Goal: Find contact information: Find contact information

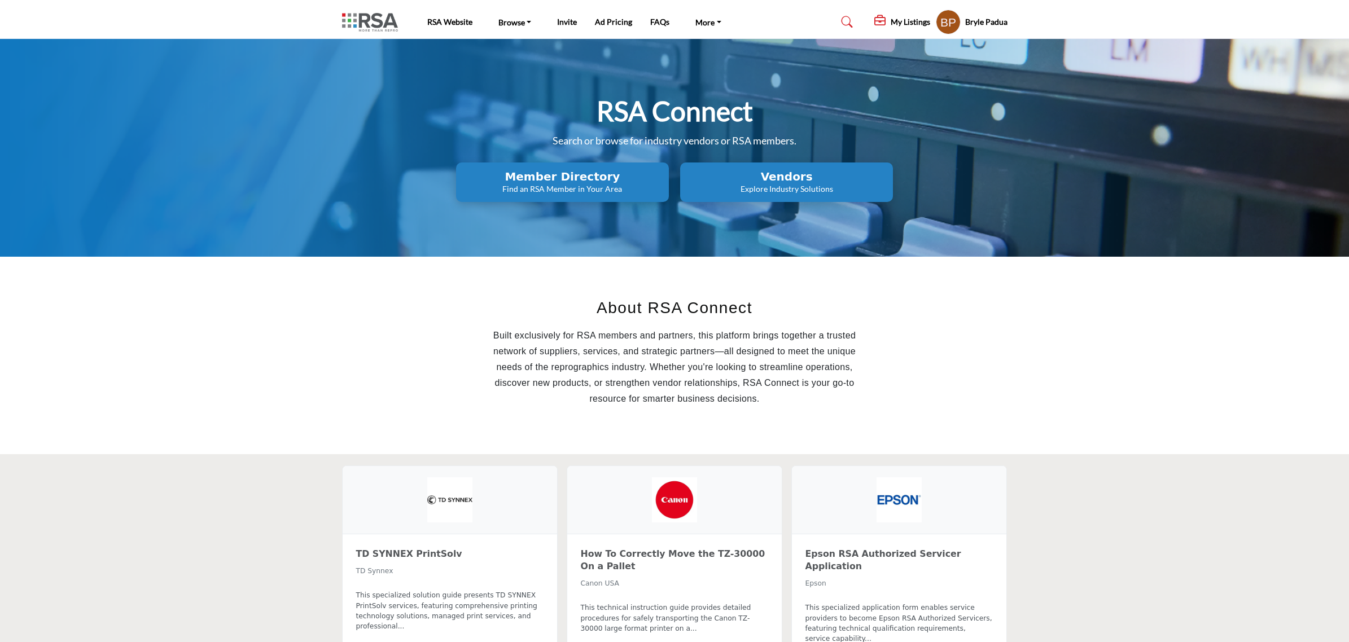
click at [665, 174] on h2 "Vendors" at bounding box center [562, 177] width 206 height 14
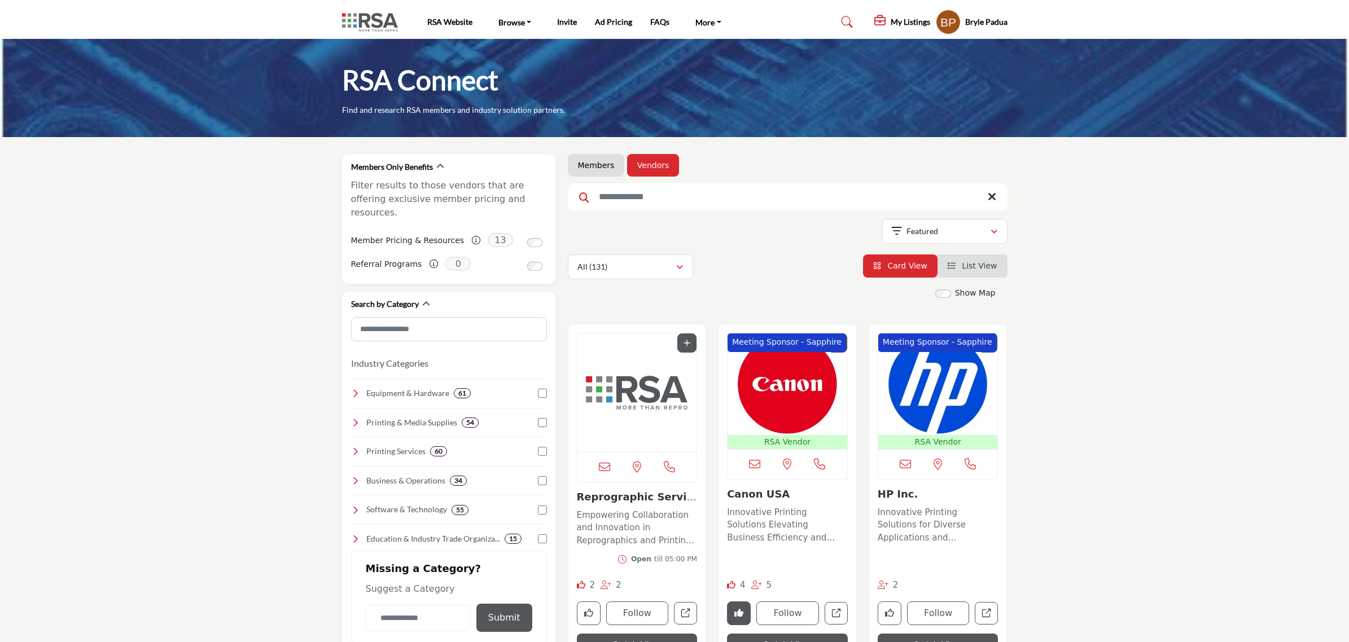
click at [781, 396] on img "Open Listing in new tab" at bounding box center [787, 384] width 120 height 102
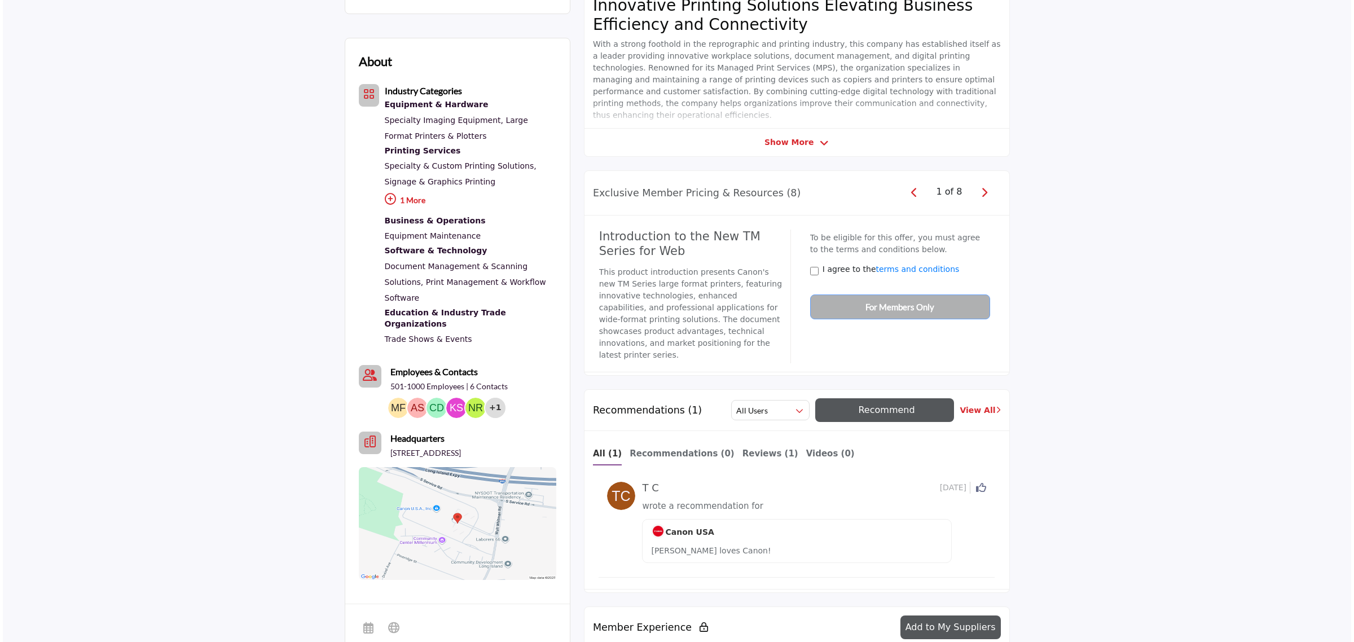
scroll to position [71, 0]
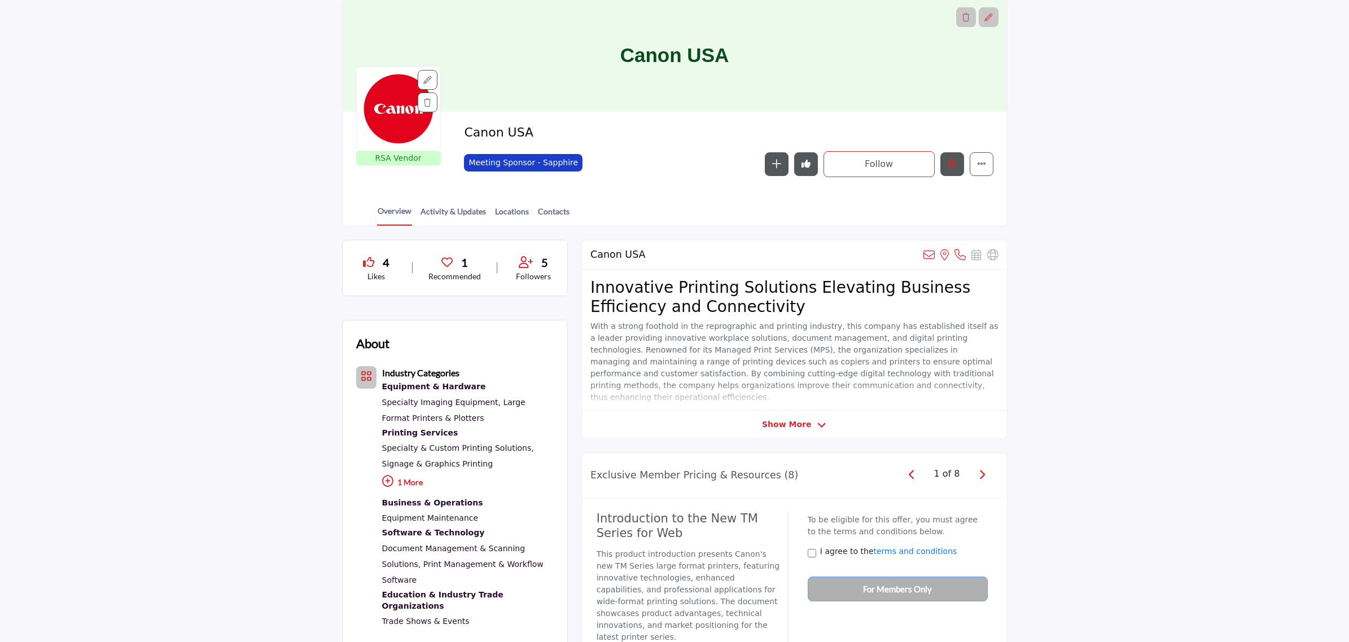
click at [940, 165] on button "Edit company" at bounding box center [952, 164] width 24 height 24
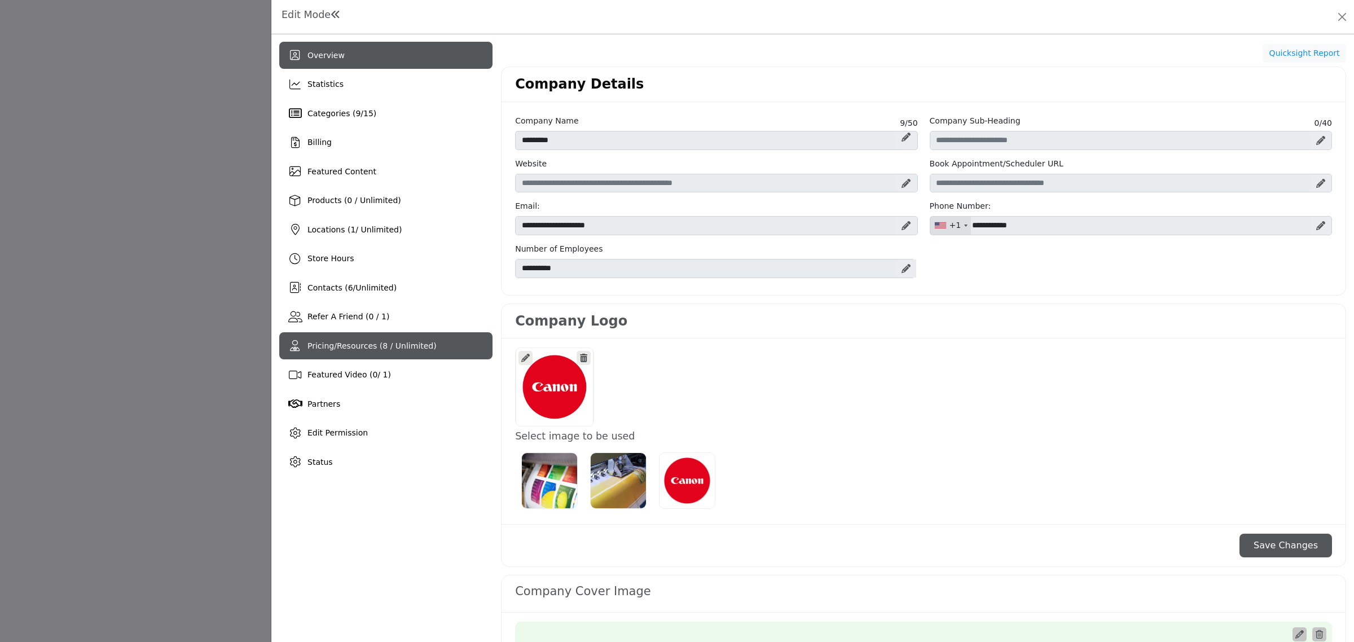
click at [347, 341] on span "Pricing/Resources (8 / Unlimited)" at bounding box center [372, 345] width 129 height 9
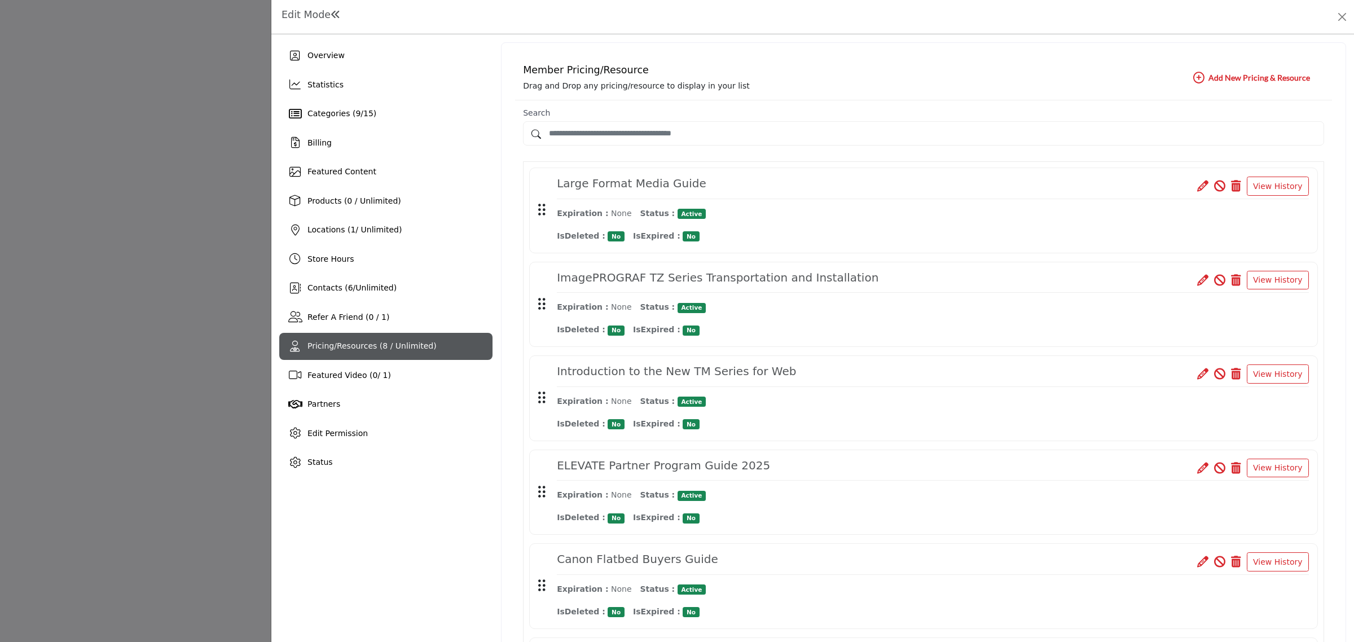
click at [1197, 376] on icon at bounding box center [1202, 373] width 11 height 11
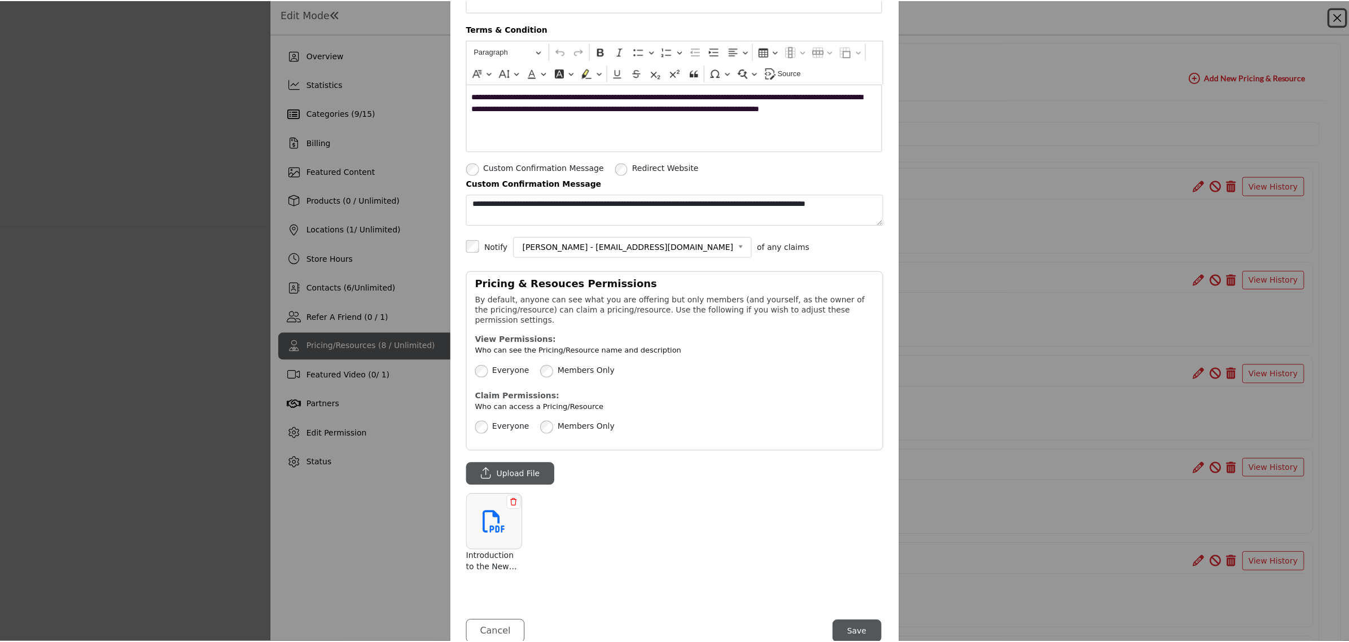
scroll to position [340, 0]
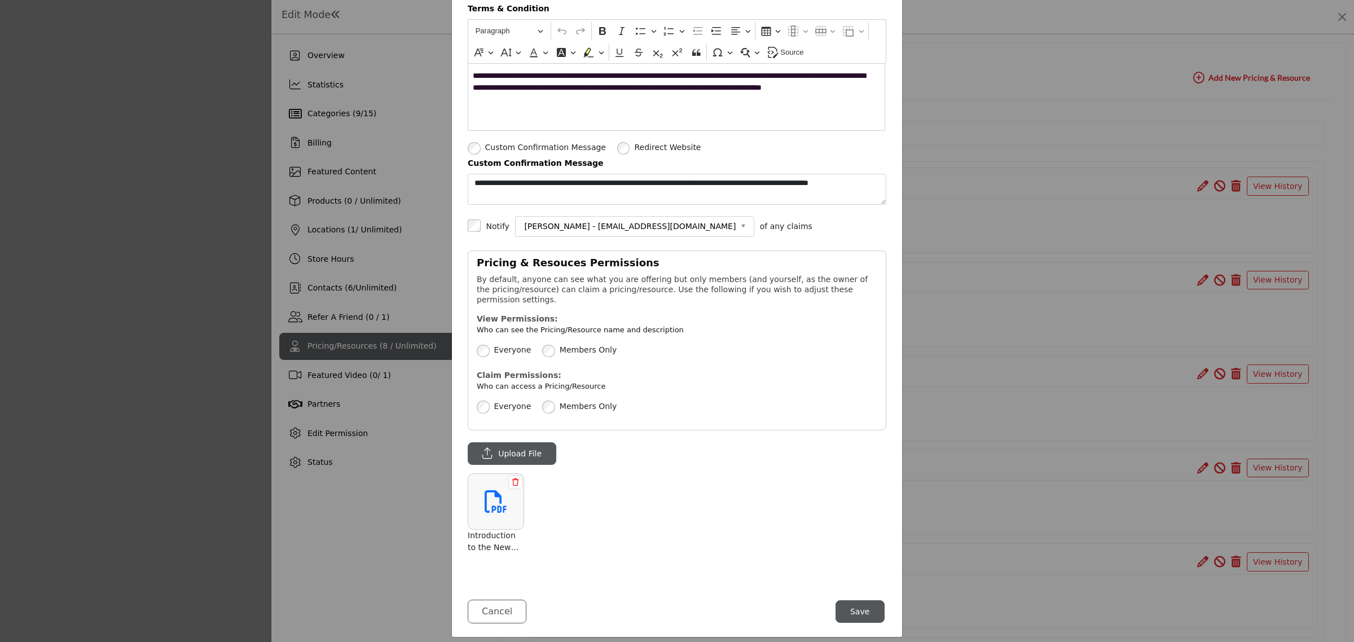
click at [864, 603] on button "Save" at bounding box center [860, 611] width 49 height 23
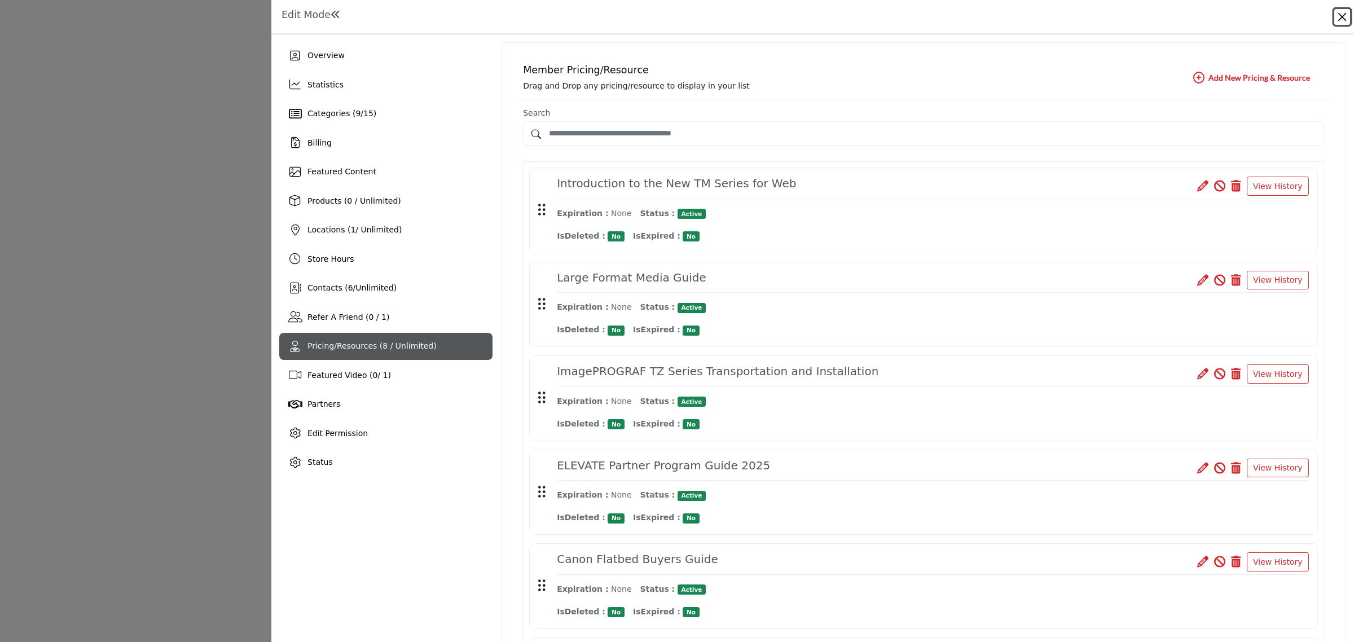
click at [1336, 21] on button "Close" at bounding box center [1342, 17] width 16 height 16
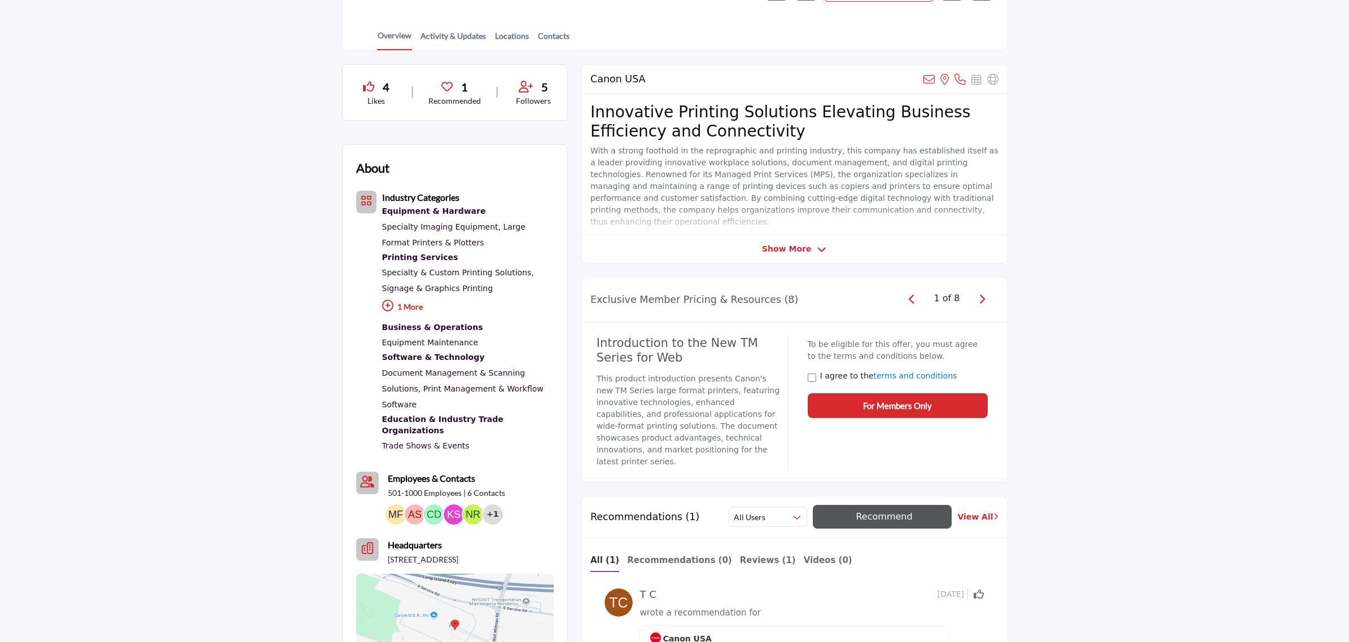
scroll to position [212, 0]
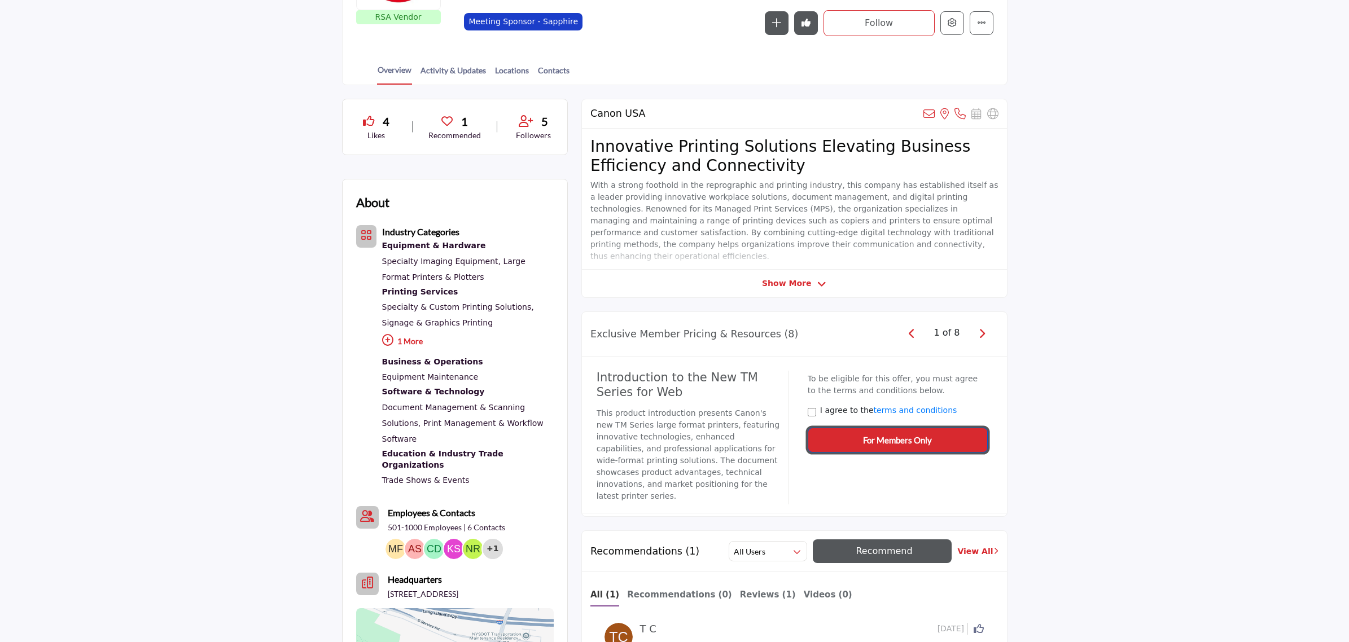
click at [889, 440] on span "For Members Only" at bounding box center [897, 440] width 69 height 13
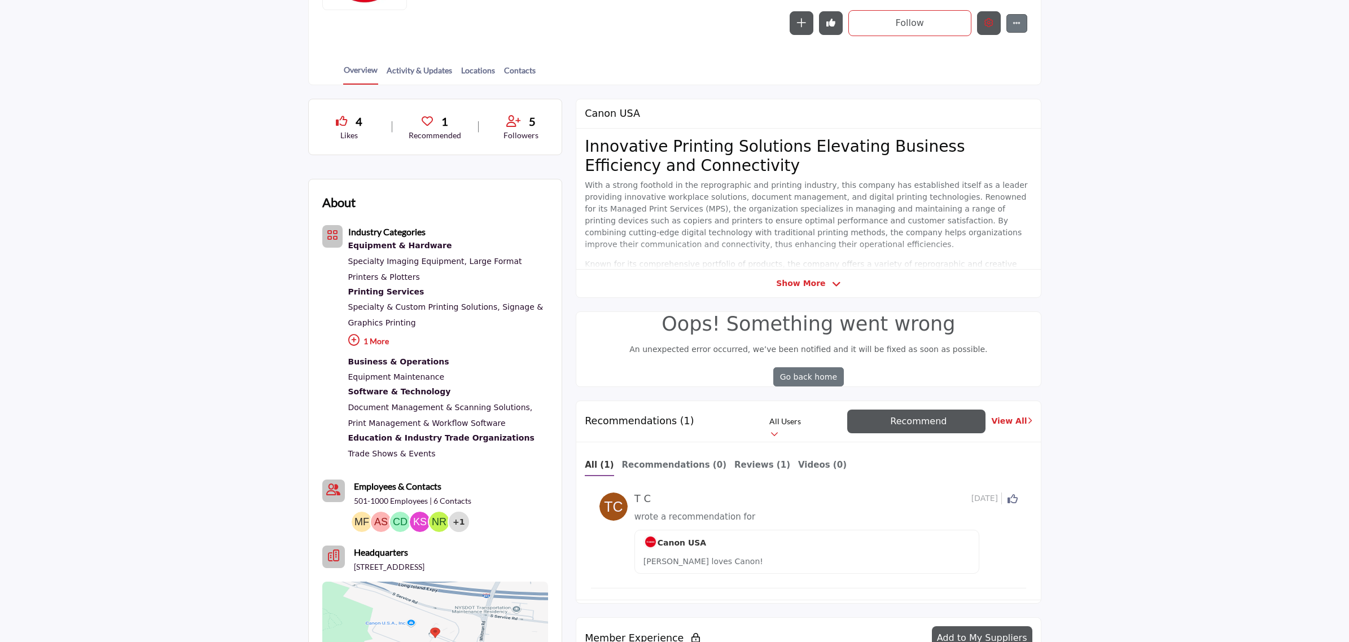
click at [987, 25] on icon "Edit company" at bounding box center [988, 22] width 9 height 9
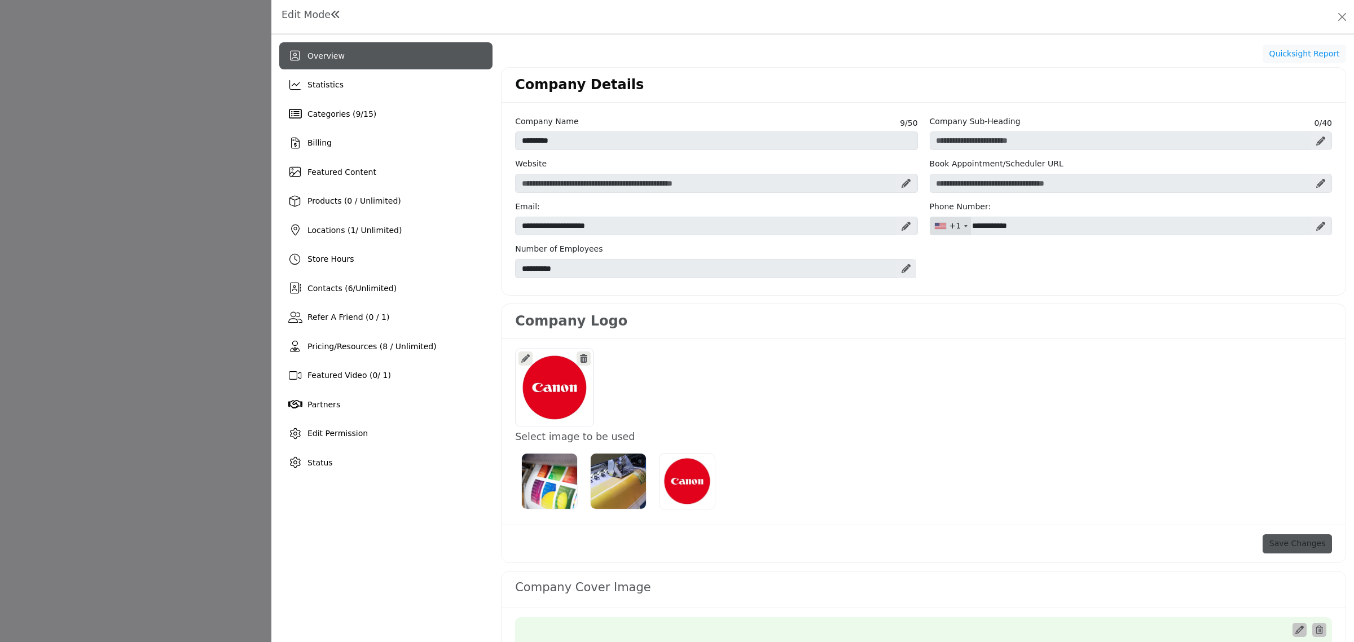
click at [1350, 20] on div "Edit Mode" at bounding box center [812, 17] width 1083 height 34
click at [1347, 16] on button "Close" at bounding box center [1342, 17] width 16 height 16
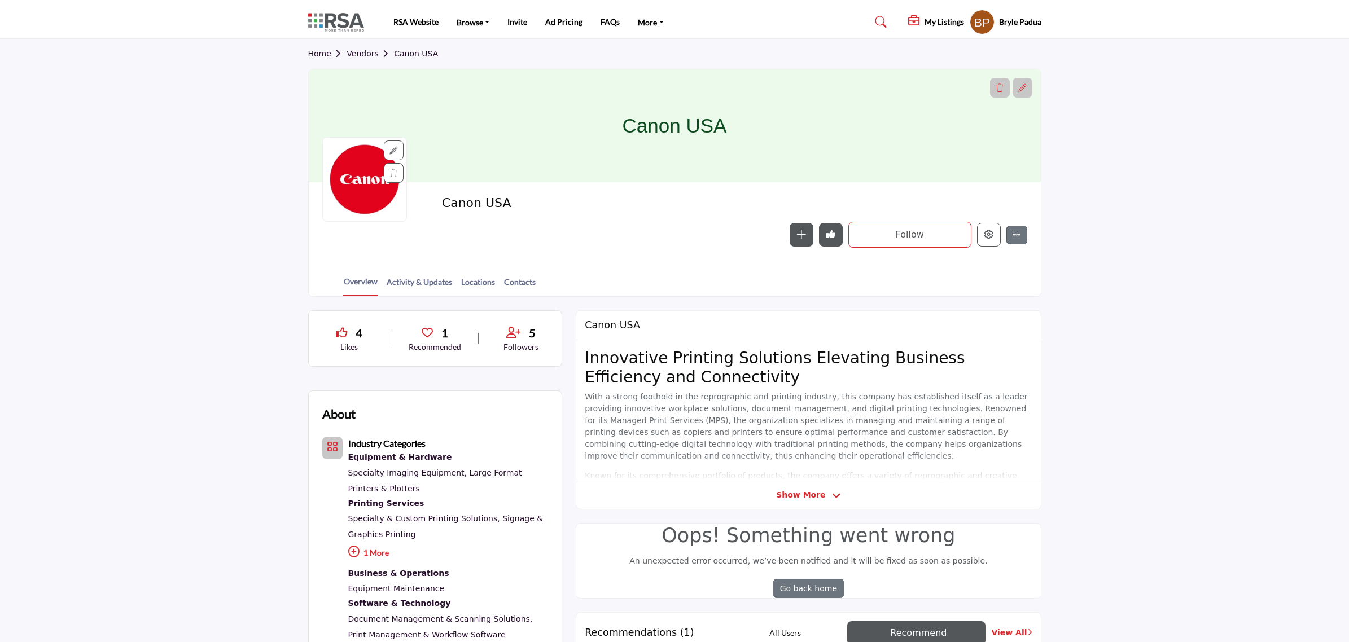
click at [353, 54] on link "Vendors" at bounding box center [369, 53] width 47 height 9
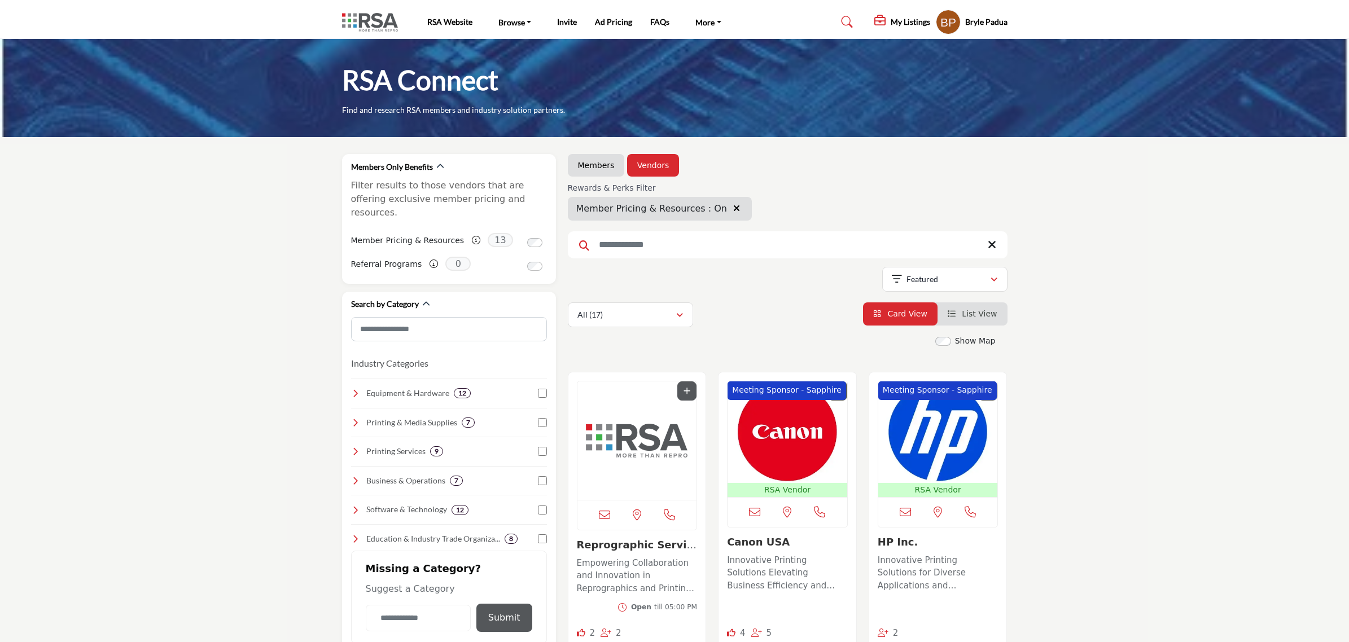
click at [387, 18] on img at bounding box center [373, 22] width 62 height 19
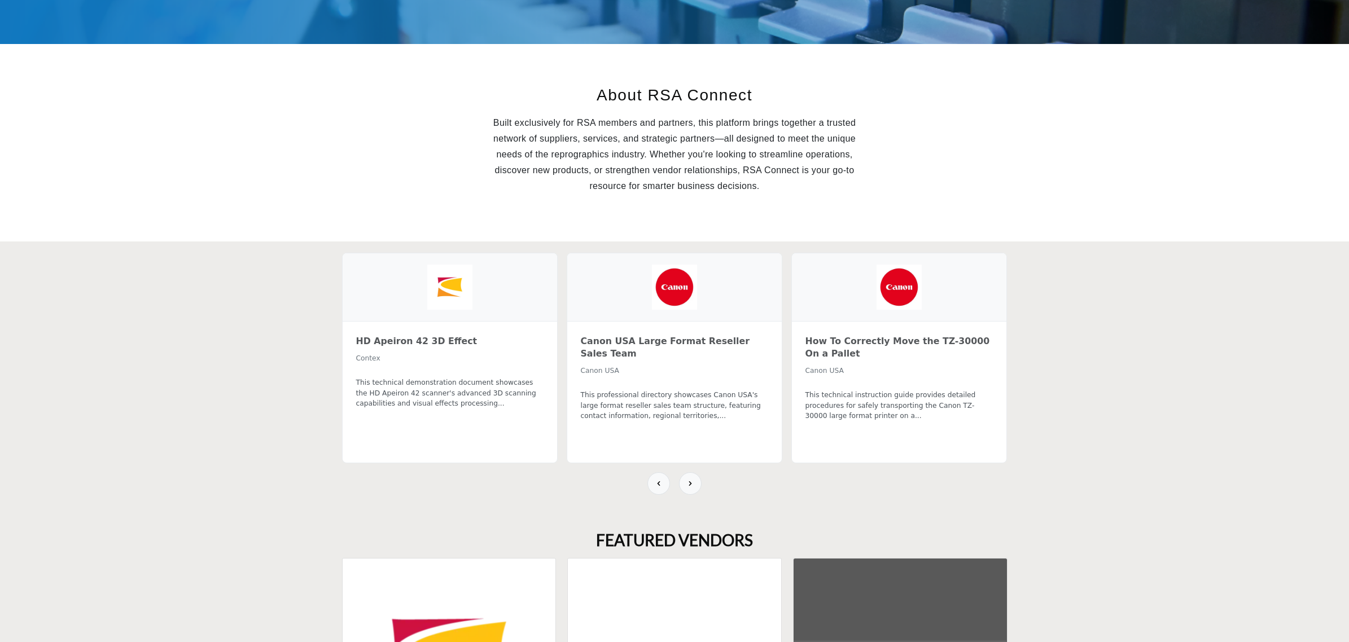
scroll to position [212, 0]
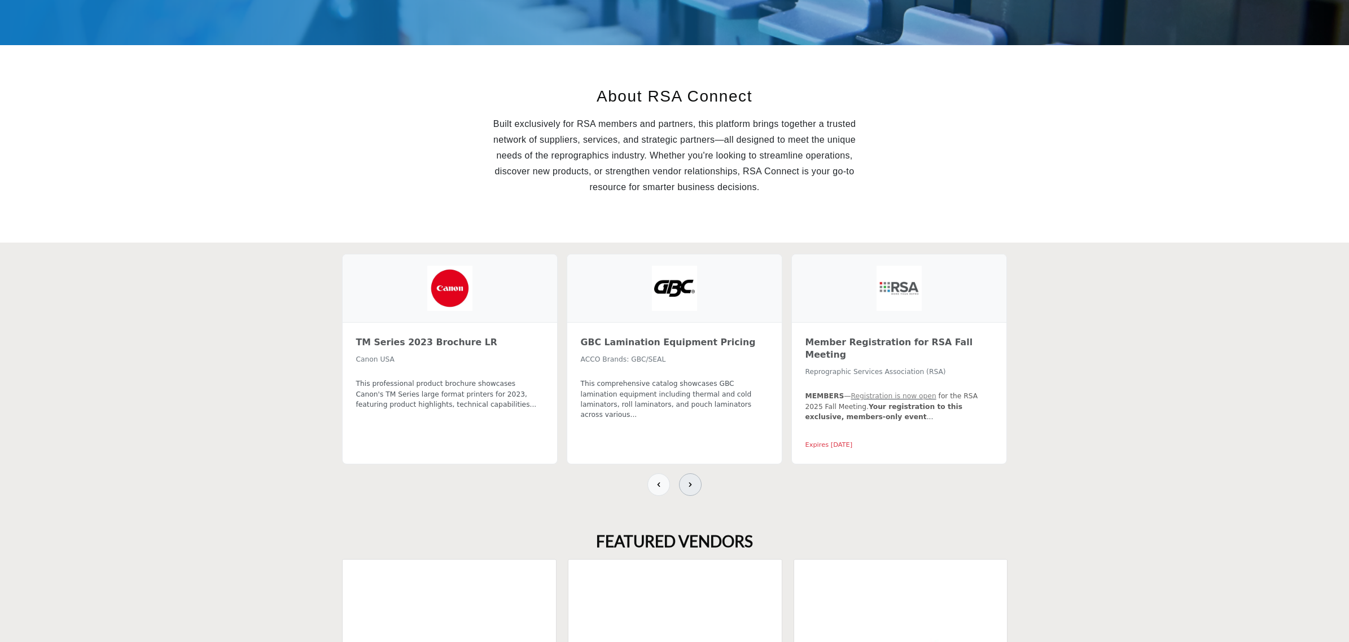
click at [692, 480] on icon at bounding box center [690, 484] width 9 height 9
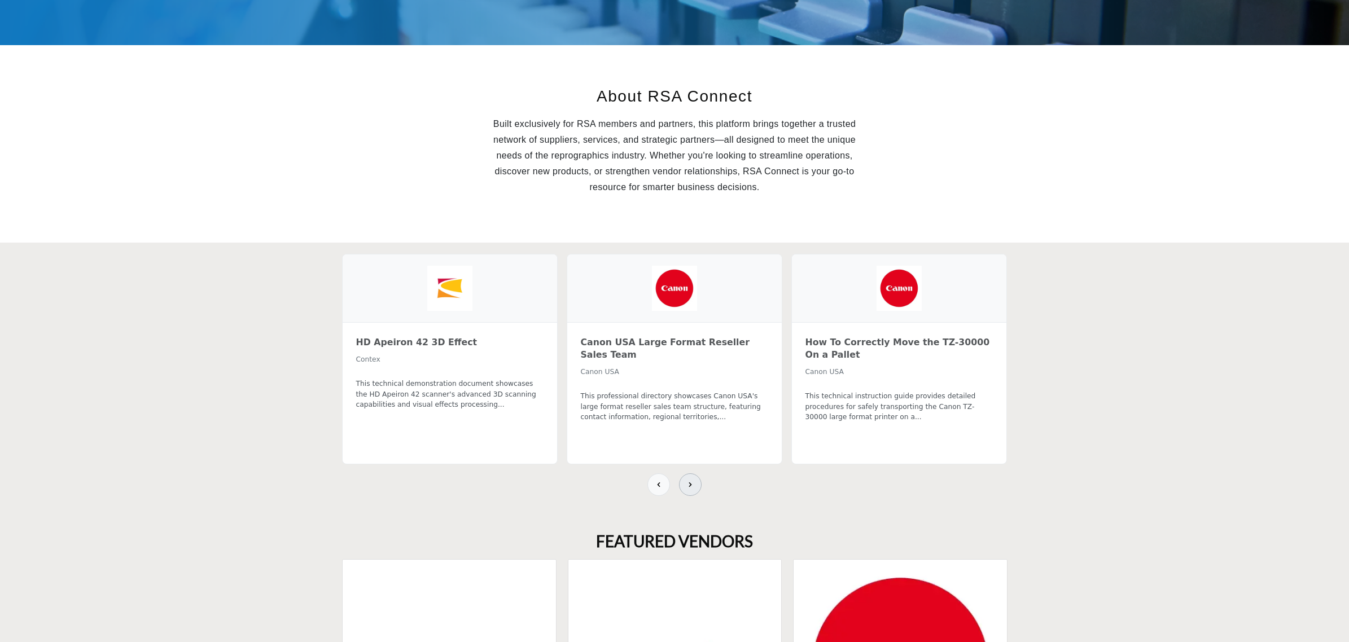
click at [692, 480] on icon at bounding box center [690, 484] width 9 height 9
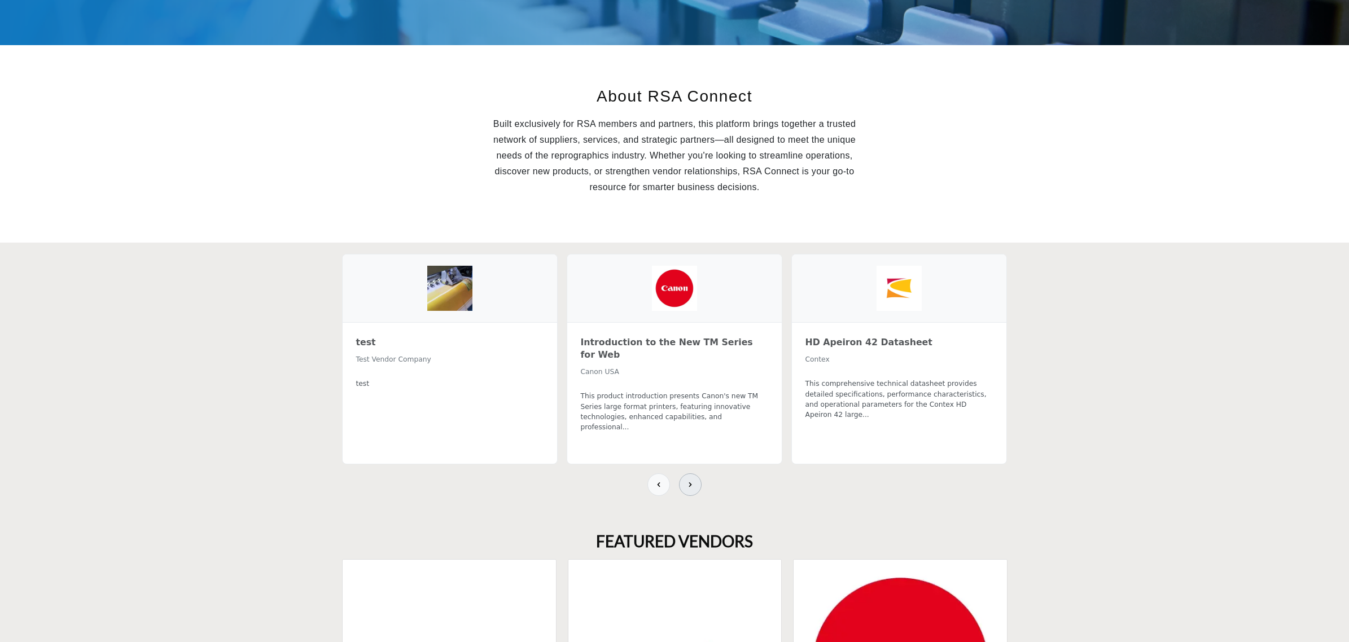
click at [692, 480] on icon at bounding box center [690, 484] width 9 height 9
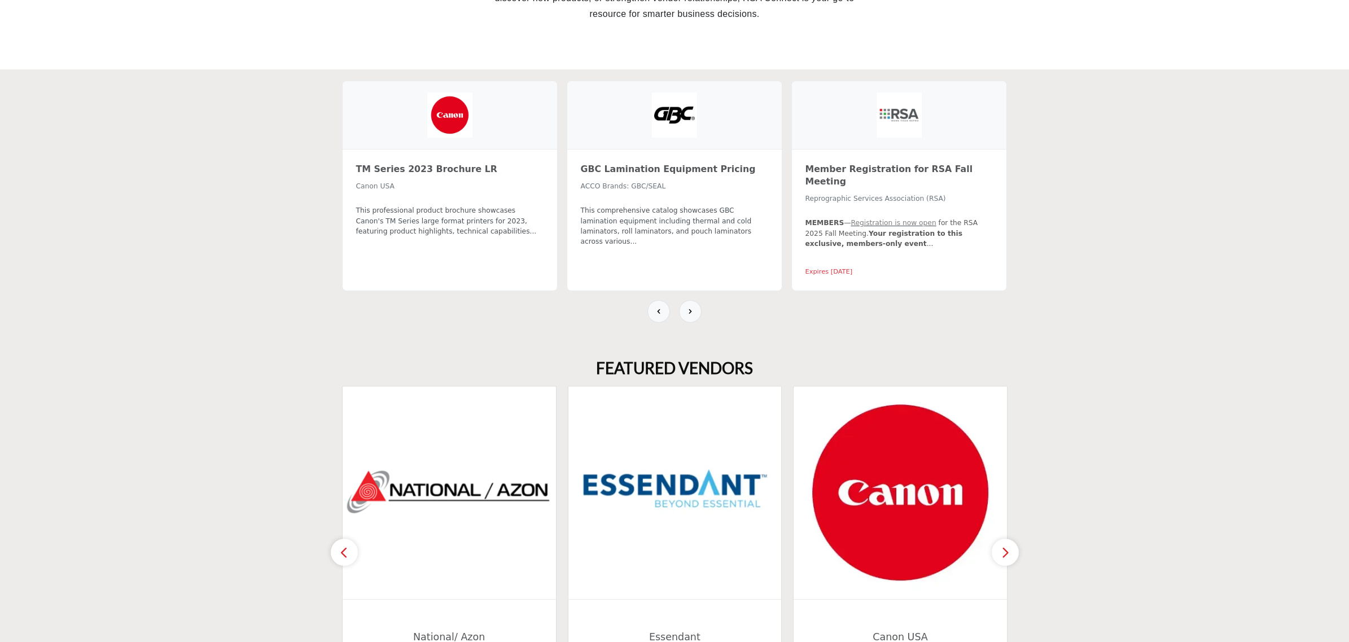
scroll to position [282, 0]
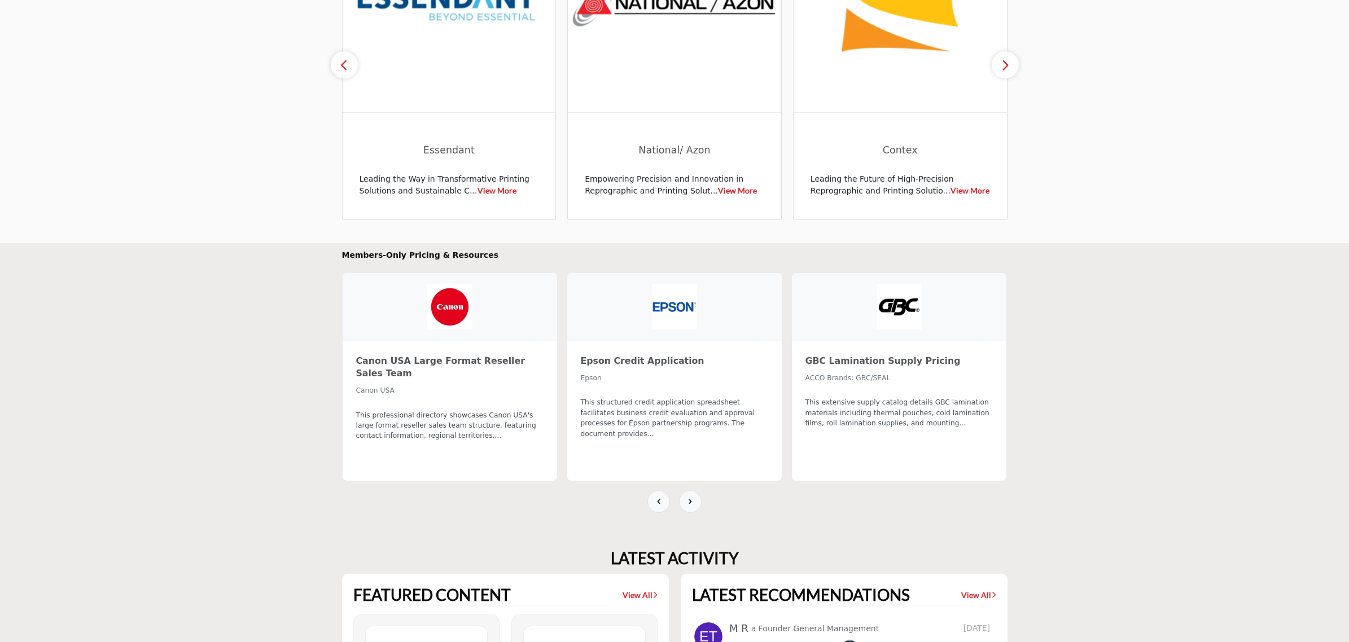
scroll to position [635, 0]
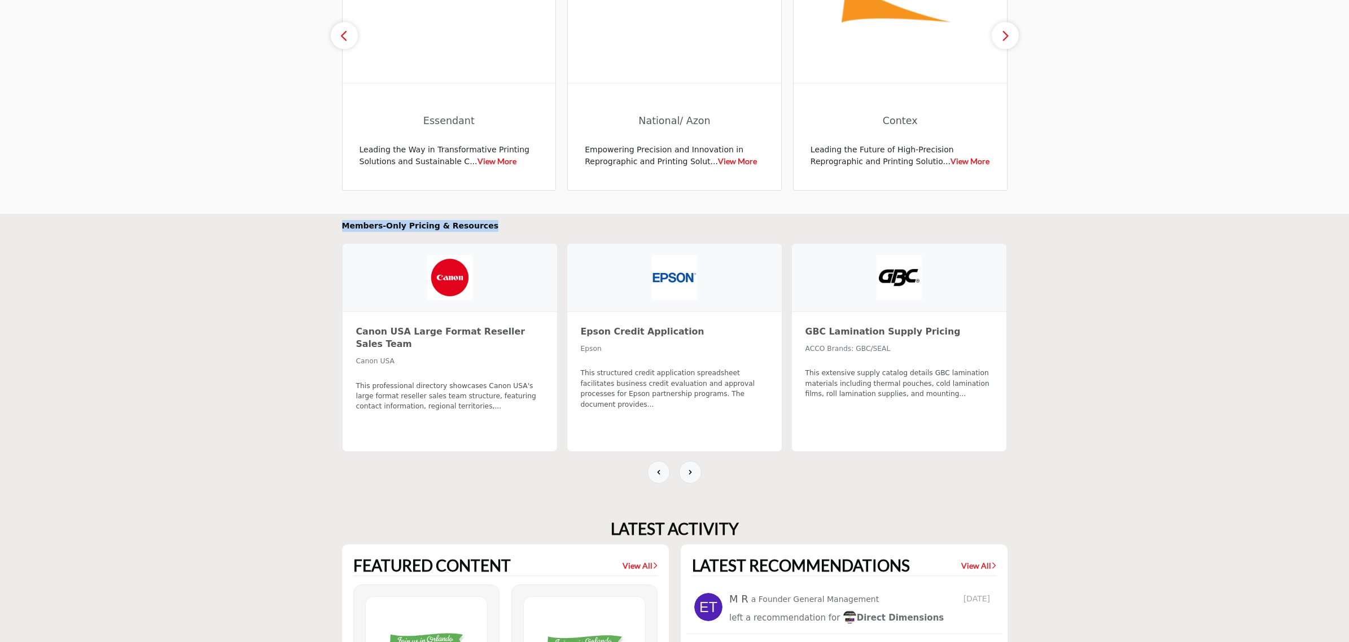
drag, startPoint x: 336, startPoint y: 227, endPoint x: 506, endPoint y: 229, distance: 170.4
click at [506, 229] on div "Members-Only Pricing & Resources Canon USA Large Format Reseller Sales Team Can…" at bounding box center [674, 356] width 677 height 284
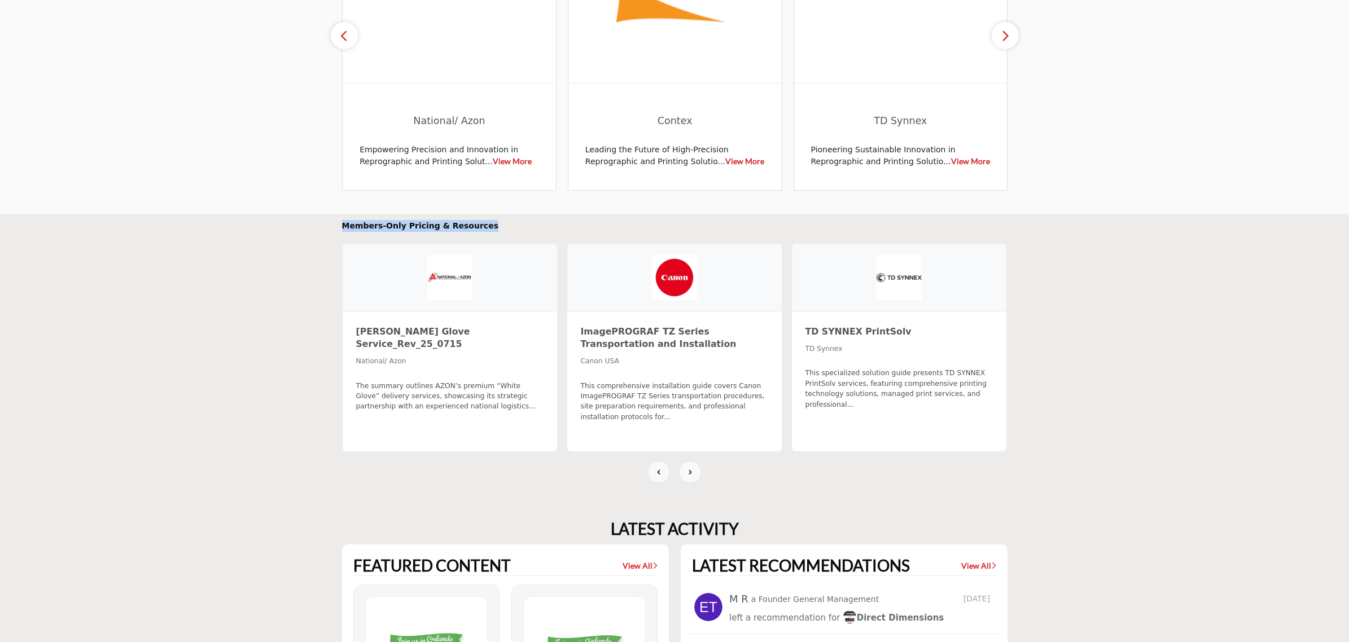
click at [608, 222] on h2 "Members-Only Pricing & Resources" at bounding box center [674, 226] width 665 height 12
drag, startPoint x: 602, startPoint y: 233, endPoint x: 809, endPoint y: 221, distance: 206.9
click at [809, 221] on div "Members-Only Pricing & Resources Canon USA Large Format Reseller Sales Team Can…" at bounding box center [674, 356] width 665 height 284
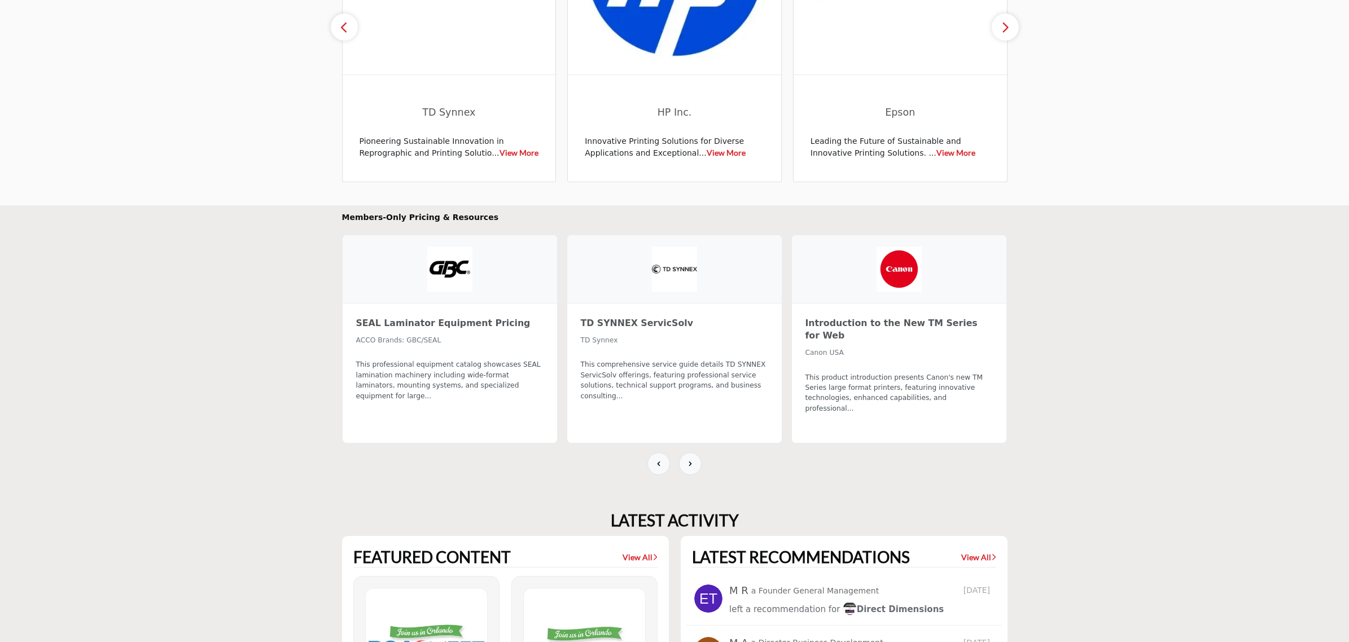
scroll to position [705, 0]
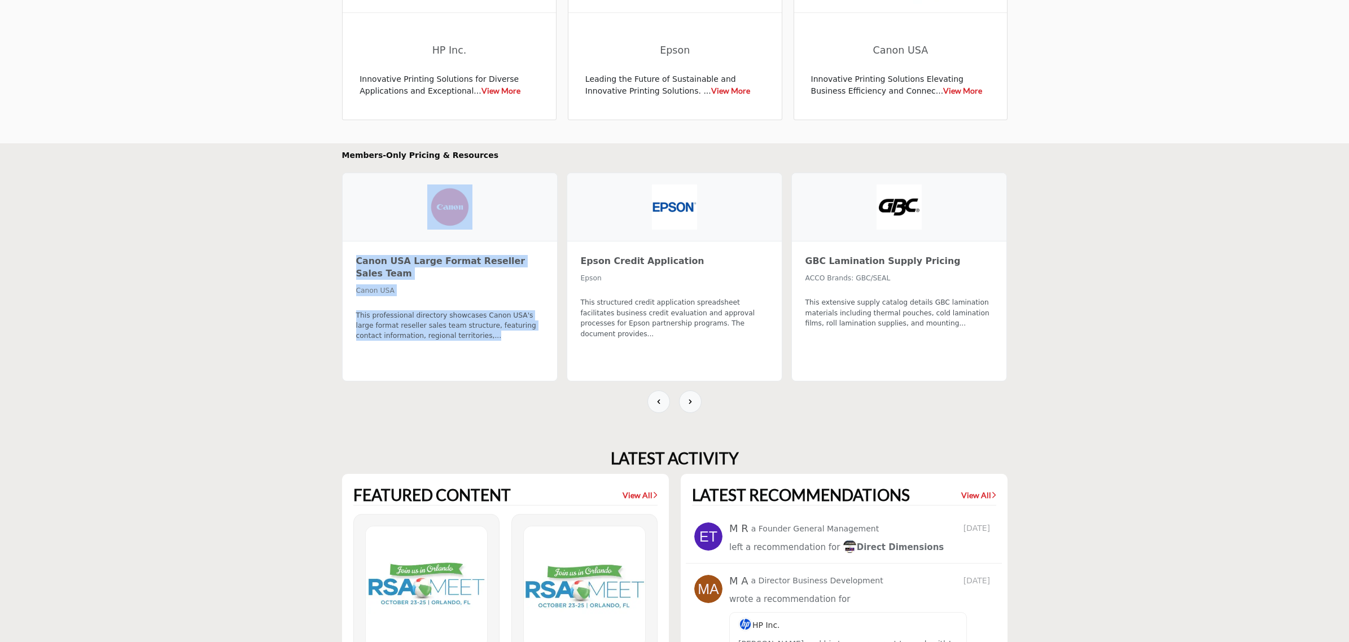
click at [592, 153] on h2 "Members-Only Pricing & Resources" at bounding box center [674, 156] width 665 height 12
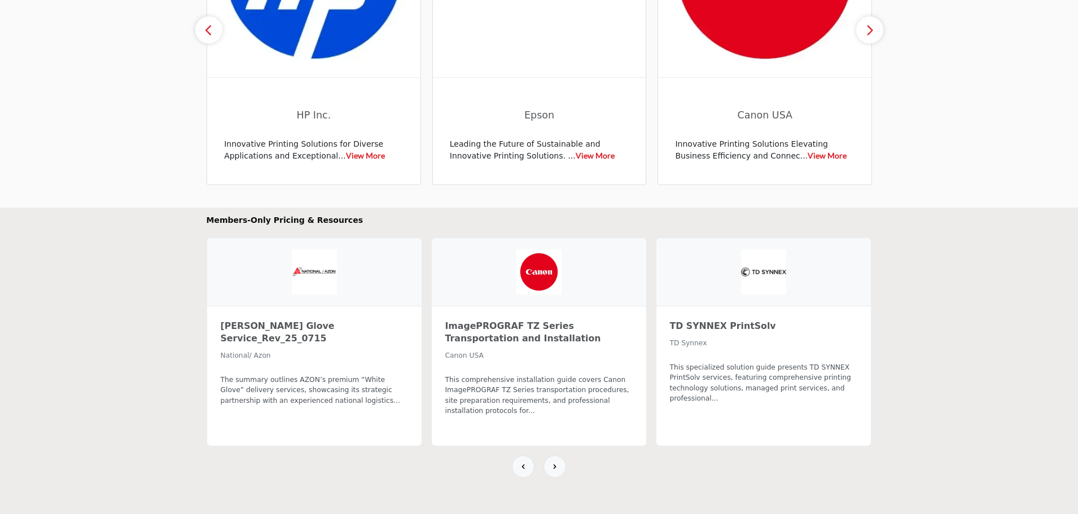
scroll to position [621, 0]
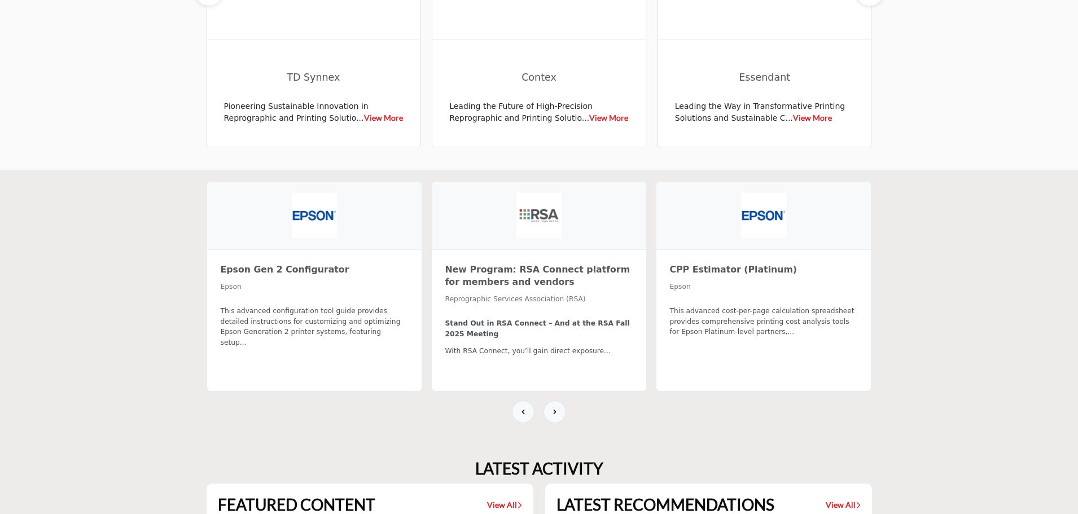
scroll to position [677, 0]
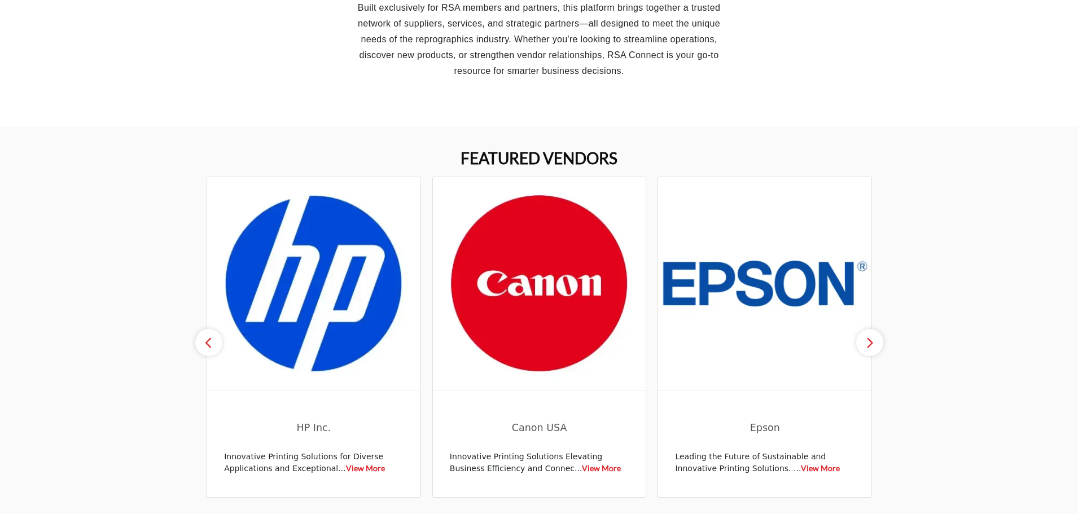
scroll to position [564, 0]
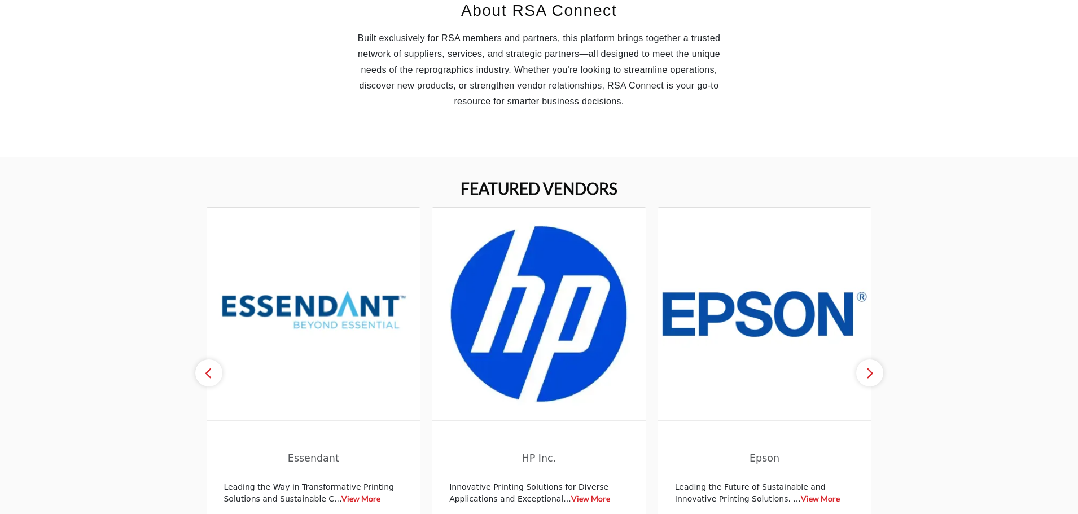
scroll to position [612, 0]
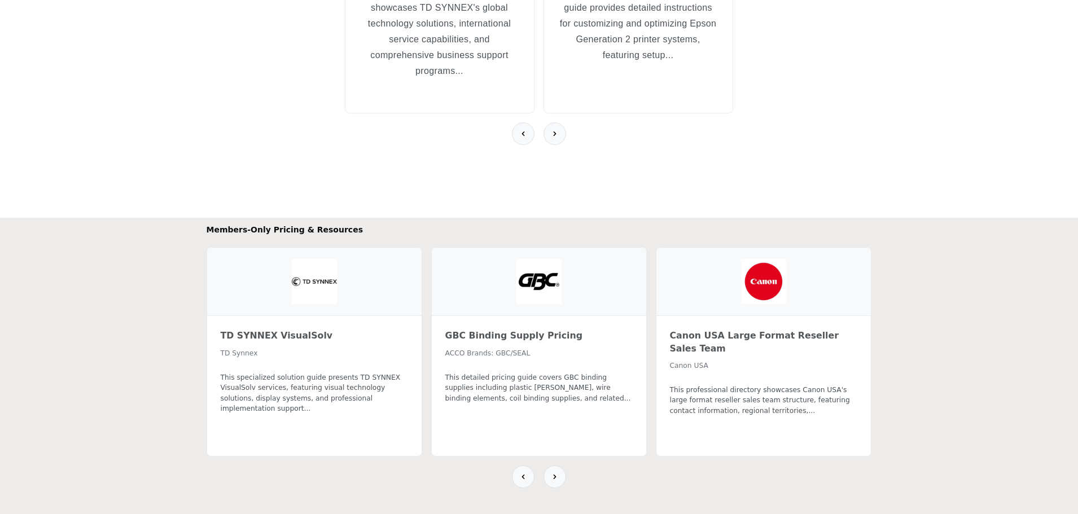
scroll to position [1148, 0]
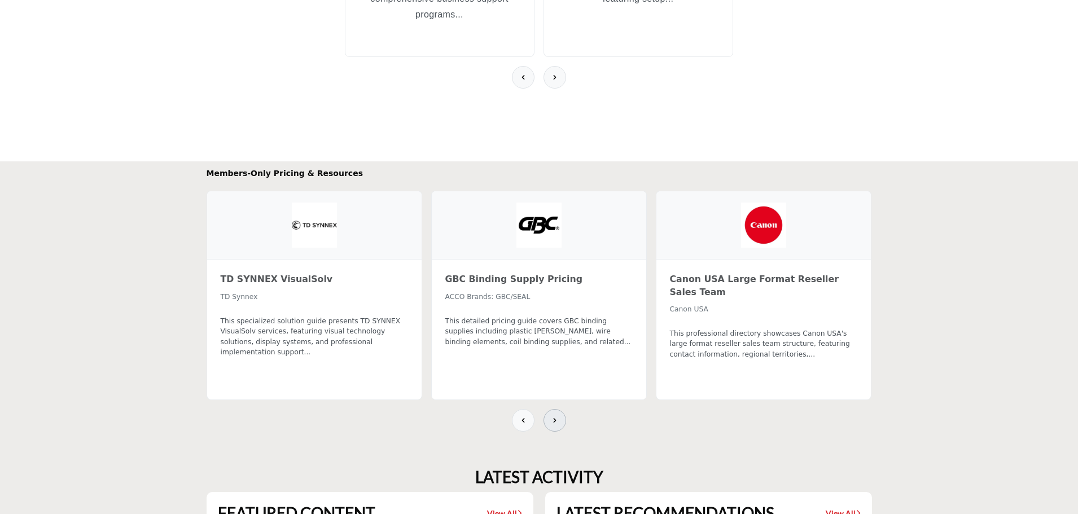
click at [560, 420] on button at bounding box center [554, 420] width 23 height 23
click at [516, 420] on button at bounding box center [523, 420] width 23 height 23
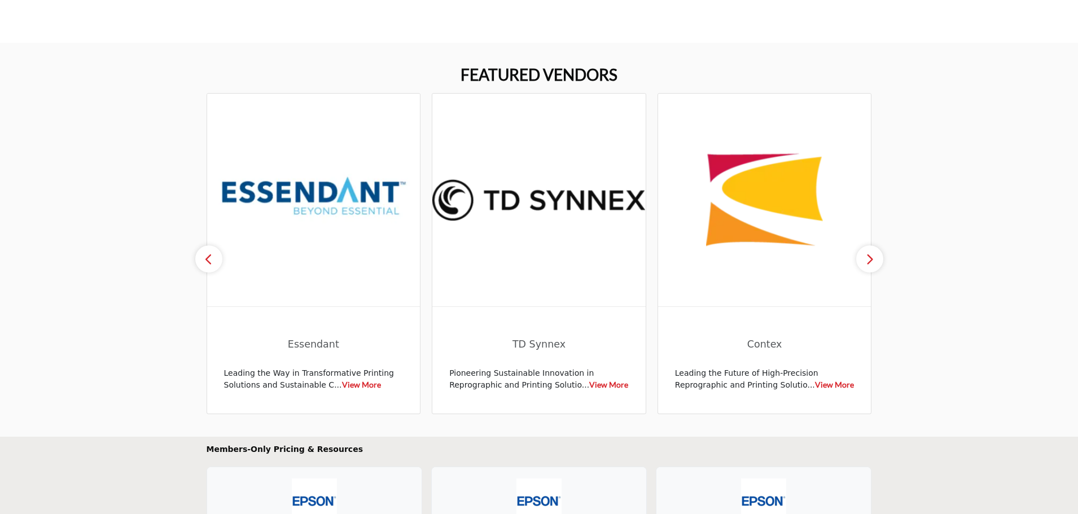
scroll to position [358, 0]
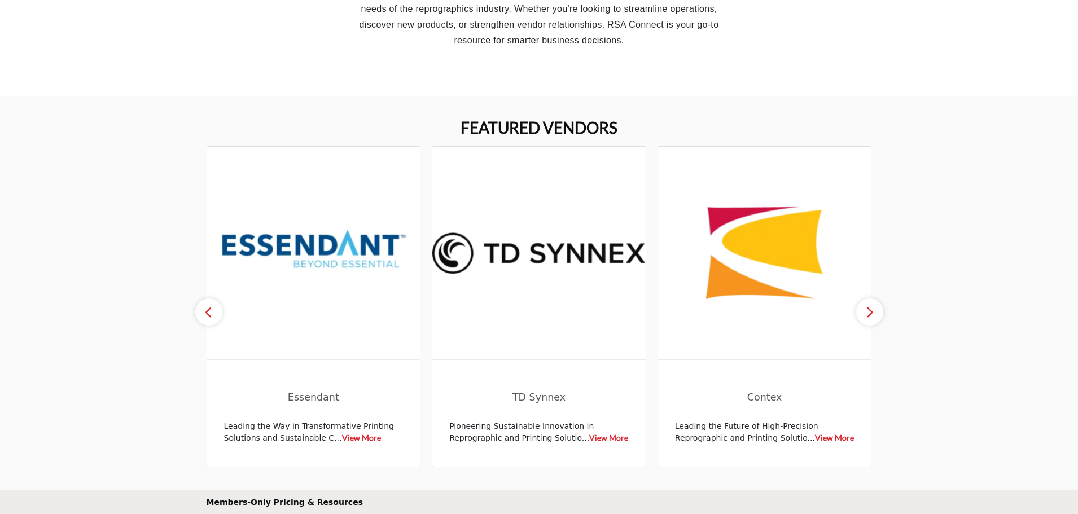
click at [861, 305] on button "button" at bounding box center [869, 311] width 27 height 27
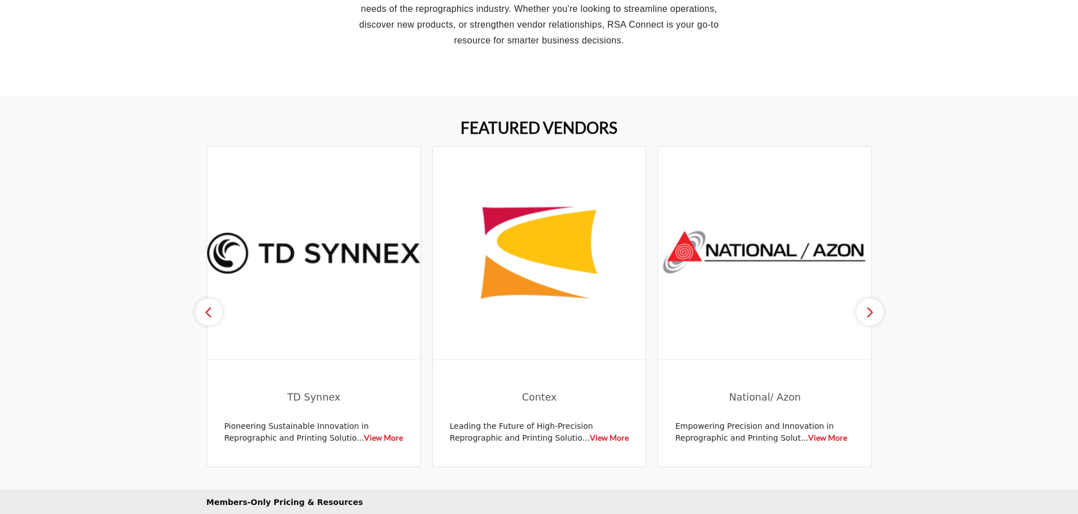
click at [861, 305] on button "button" at bounding box center [869, 311] width 27 height 27
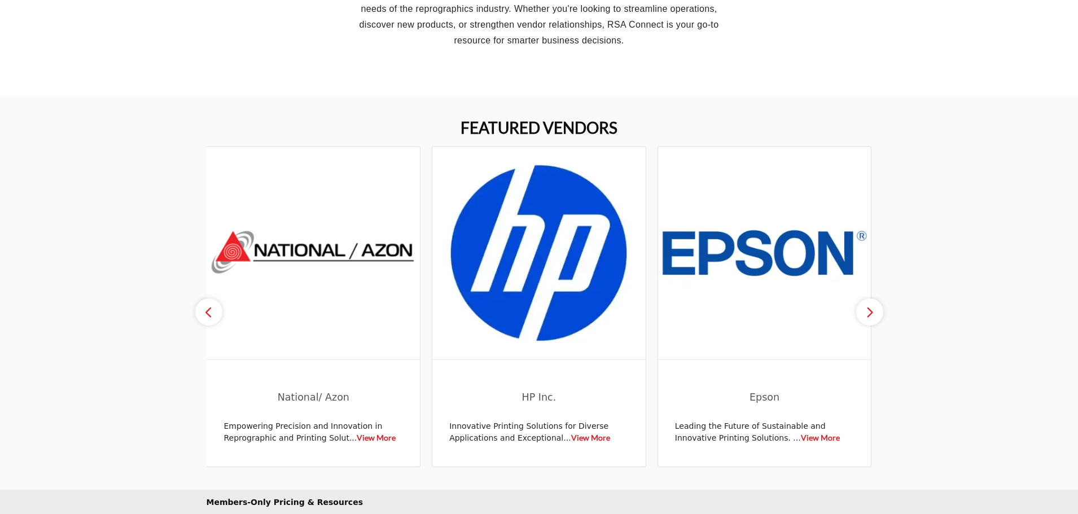
click at [861, 305] on button "button" at bounding box center [869, 311] width 27 height 27
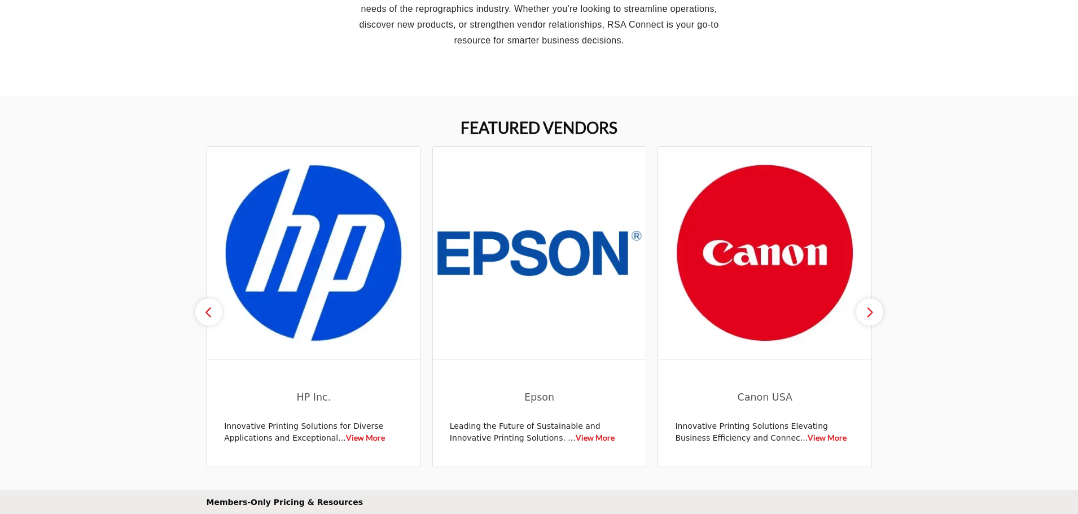
click at [207, 313] on icon "button" at bounding box center [208, 312] width 9 height 14
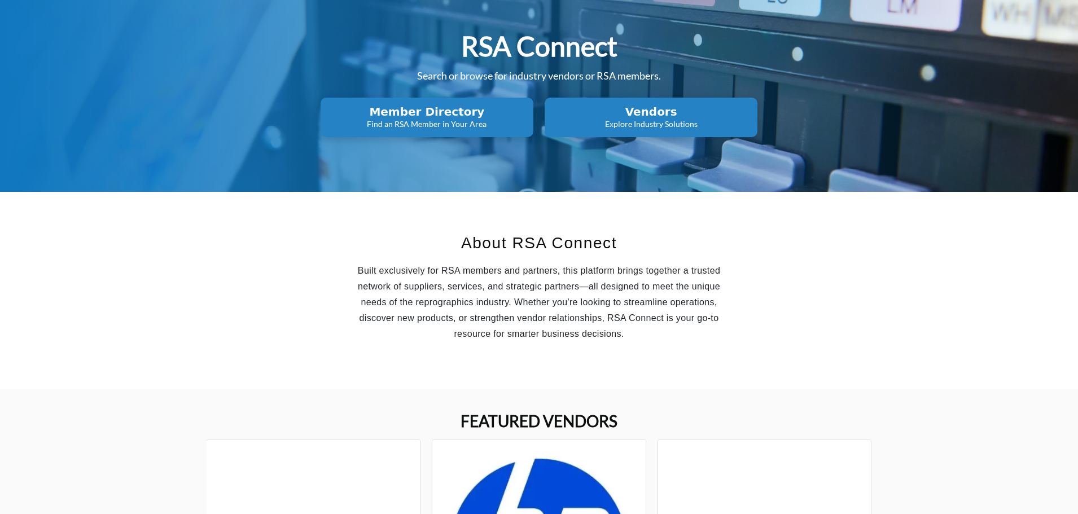
scroll to position [0, 0]
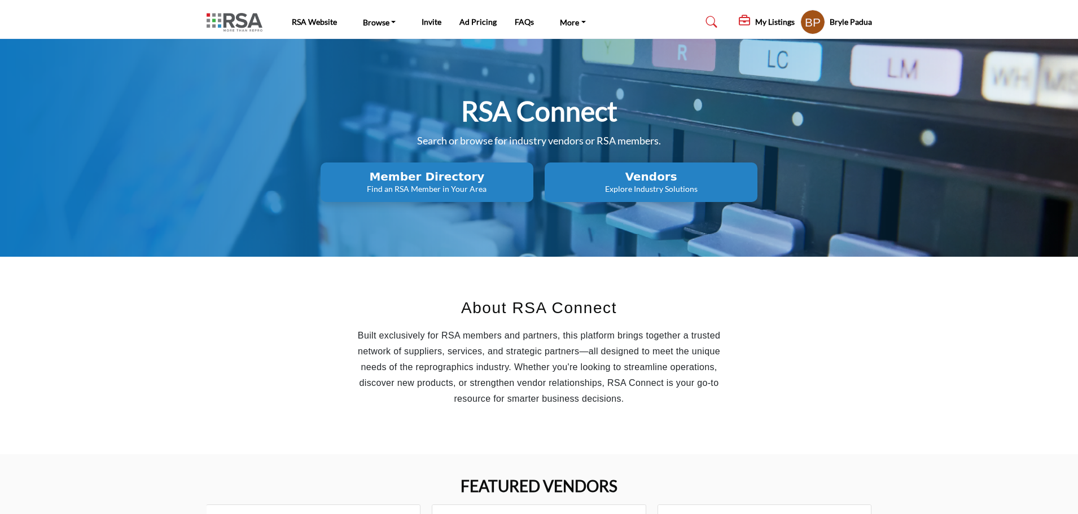
click at [533, 197] on button "Vendors Explore Industry Solutions" at bounding box center [426, 181] width 213 height 39
click at [530, 177] on h2 "Vendors" at bounding box center [427, 177] width 206 height 14
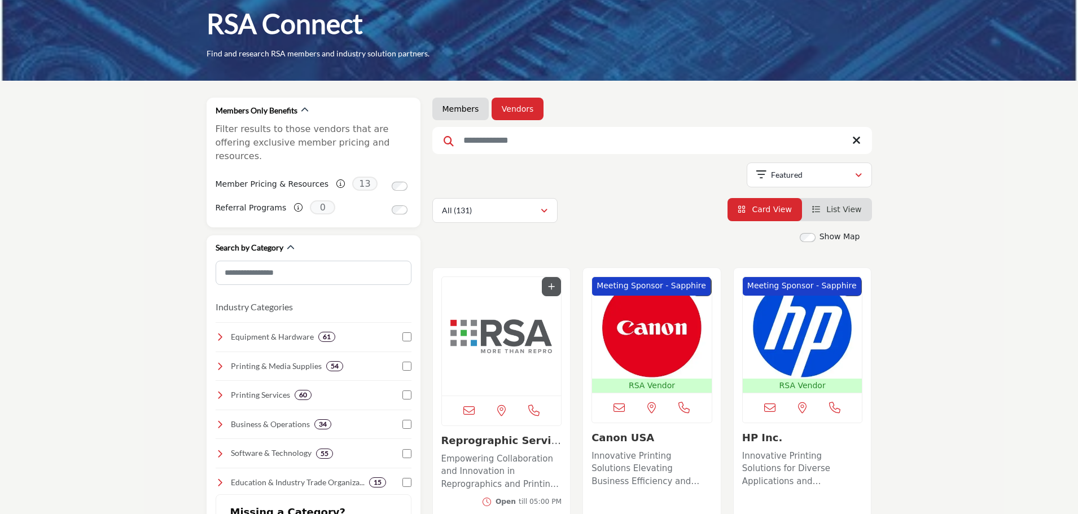
scroll to position [56, 0]
click at [639, 331] on img "Open Listing in new tab" at bounding box center [652, 328] width 120 height 102
click at [449, 342] on img "Open Listing in new tab" at bounding box center [502, 336] width 120 height 118
click at [467, 340] on img "Open Listing in new tab" at bounding box center [502, 336] width 120 height 118
click at [500, 363] on img "Open Listing in new tab" at bounding box center [502, 336] width 120 height 118
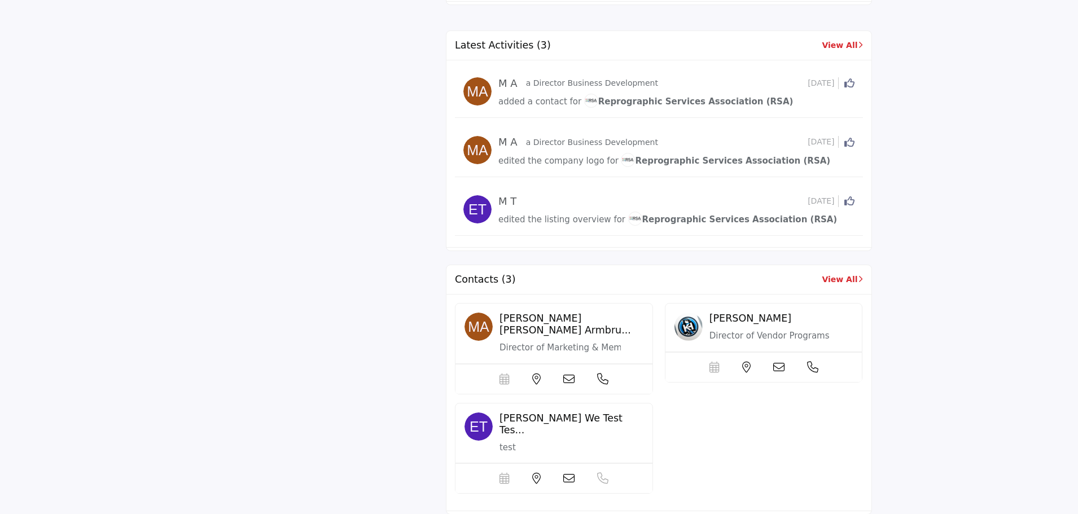
scroll to position [2257, 0]
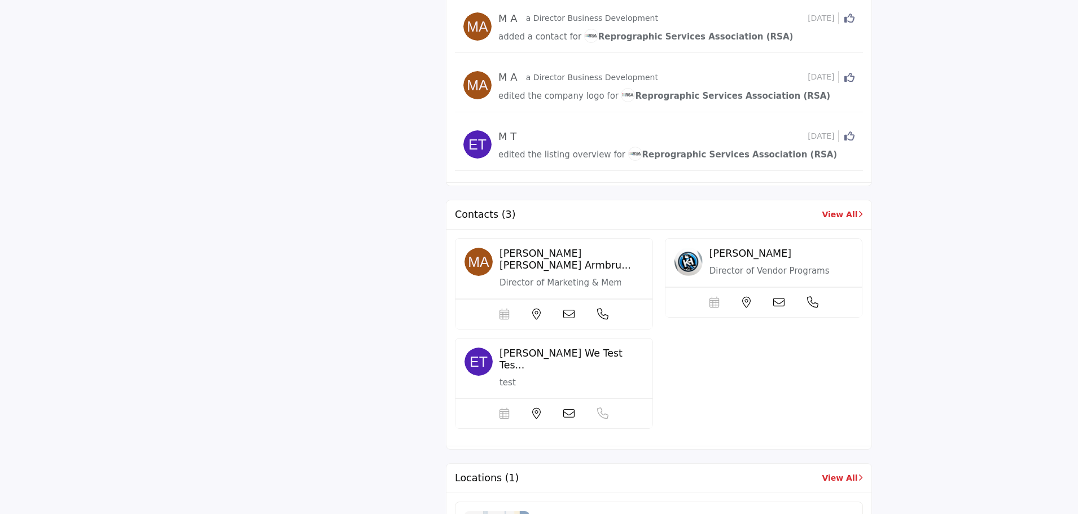
click at [844, 209] on link "View All" at bounding box center [842, 215] width 41 height 12
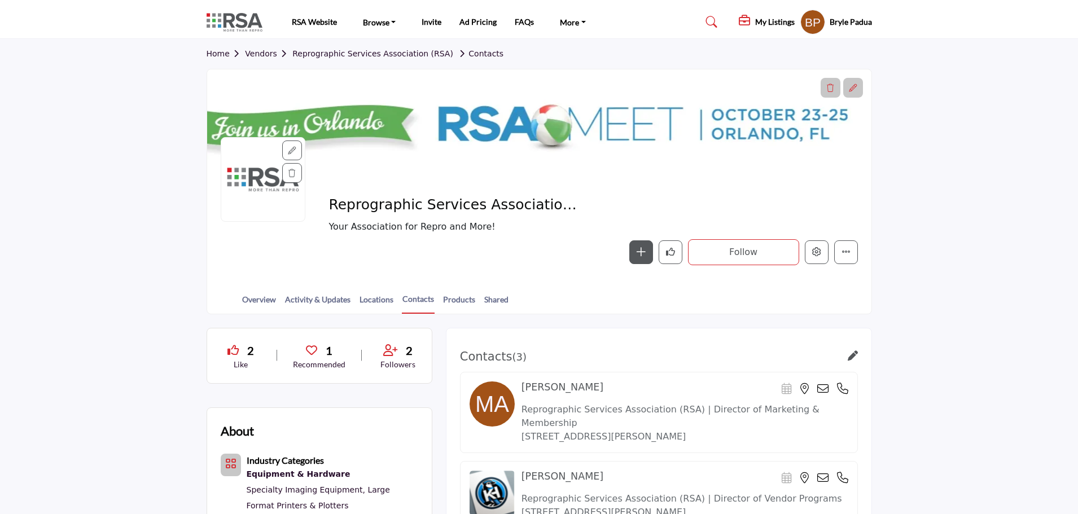
click at [270, 51] on link "Vendors" at bounding box center [268, 53] width 47 height 9
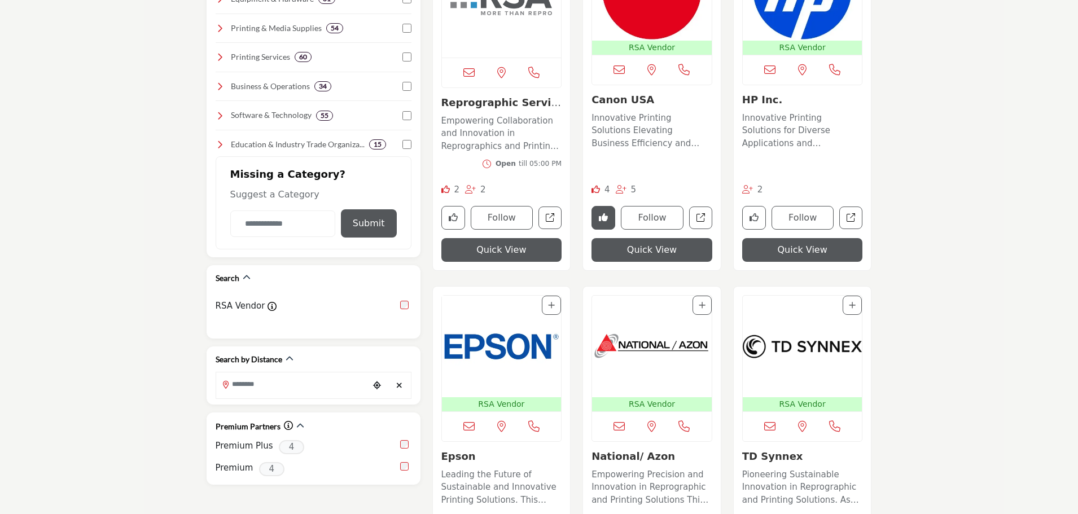
scroll to position [395, 0]
click at [456, 345] on img "Open Listing in new tab" at bounding box center [502, 346] width 120 height 102
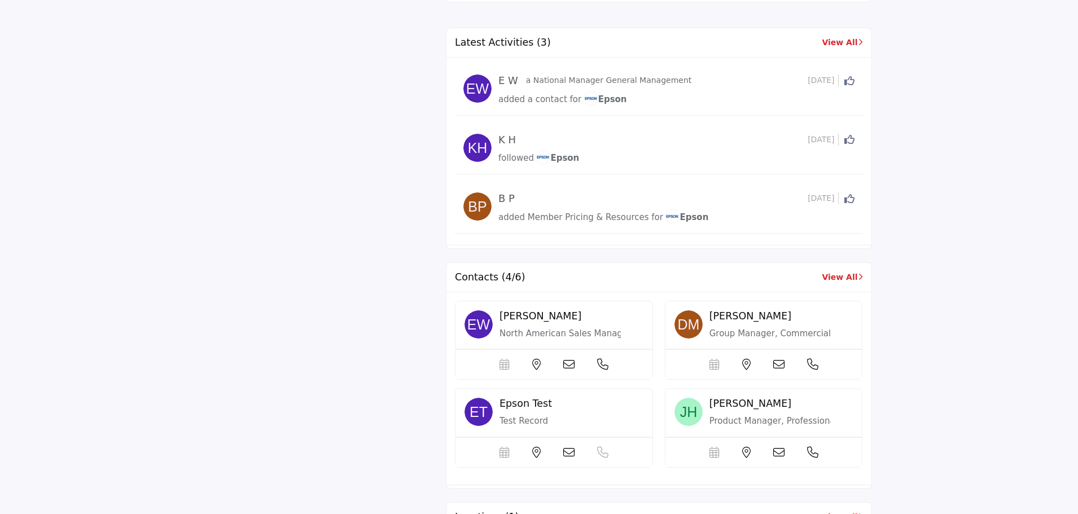
scroll to position [1016, 0]
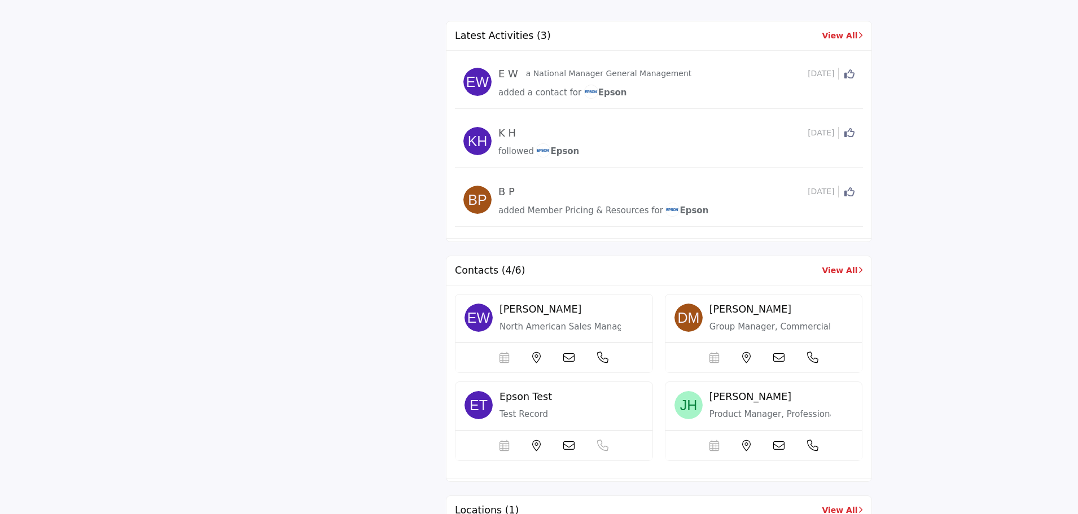
click at [840, 263] on div "Contacts (4/6) View All" at bounding box center [658, 270] width 425 height 29
click at [837, 269] on link "View All" at bounding box center [842, 271] width 41 height 12
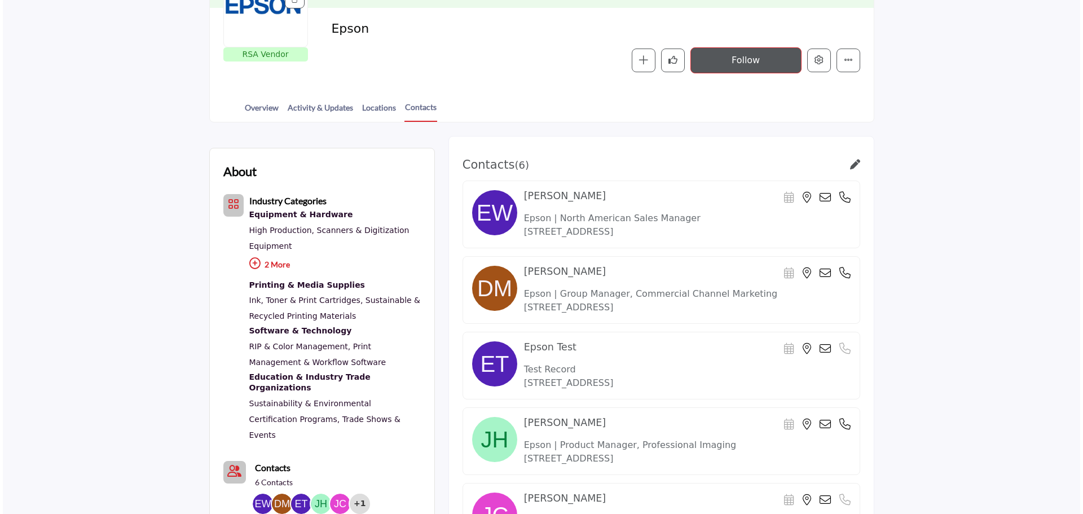
scroll to position [113, 0]
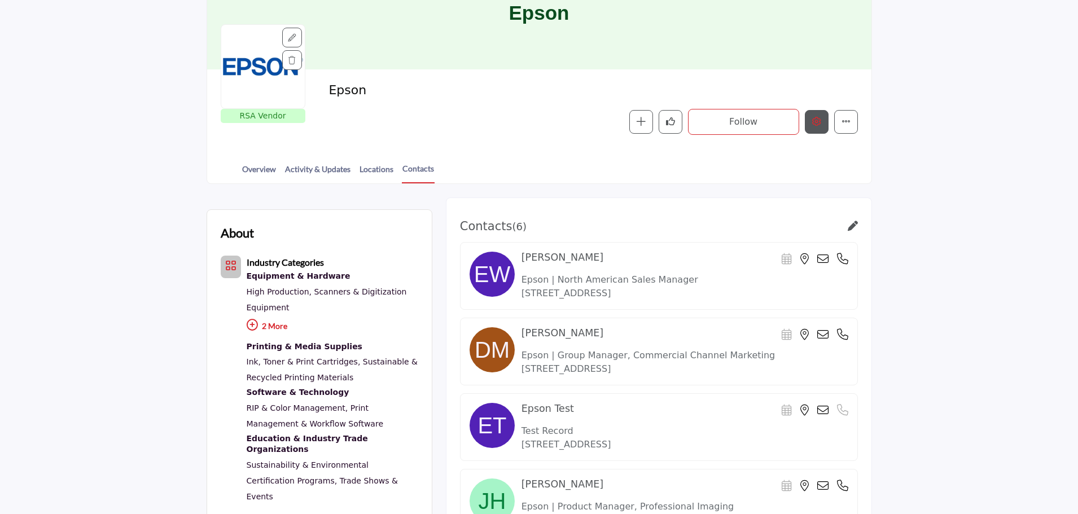
click at [811, 120] on button "Edit company" at bounding box center [817, 122] width 24 height 24
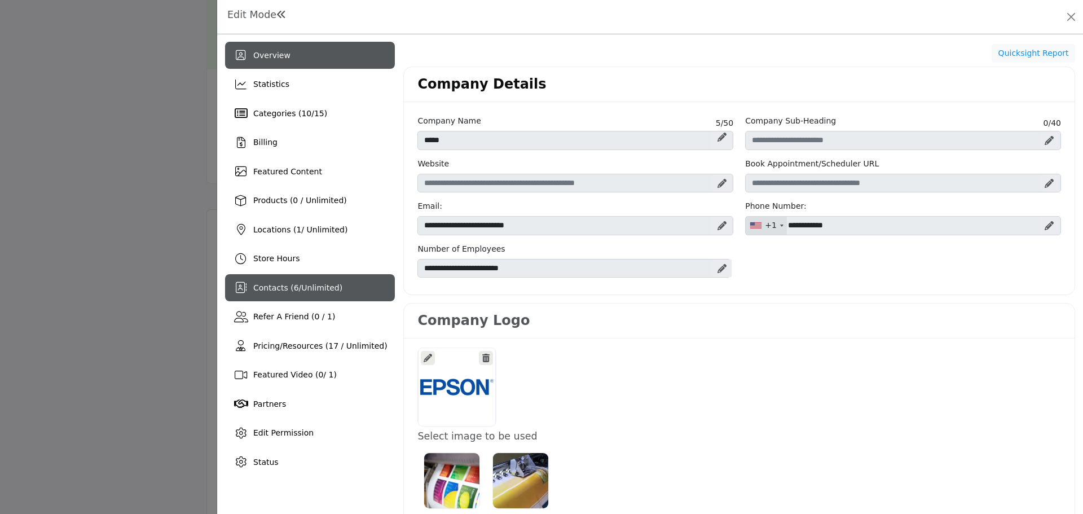
click at [277, 287] on span "Contacts ( 6 / Unlimited )" at bounding box center [297, 287] width 89 height 9
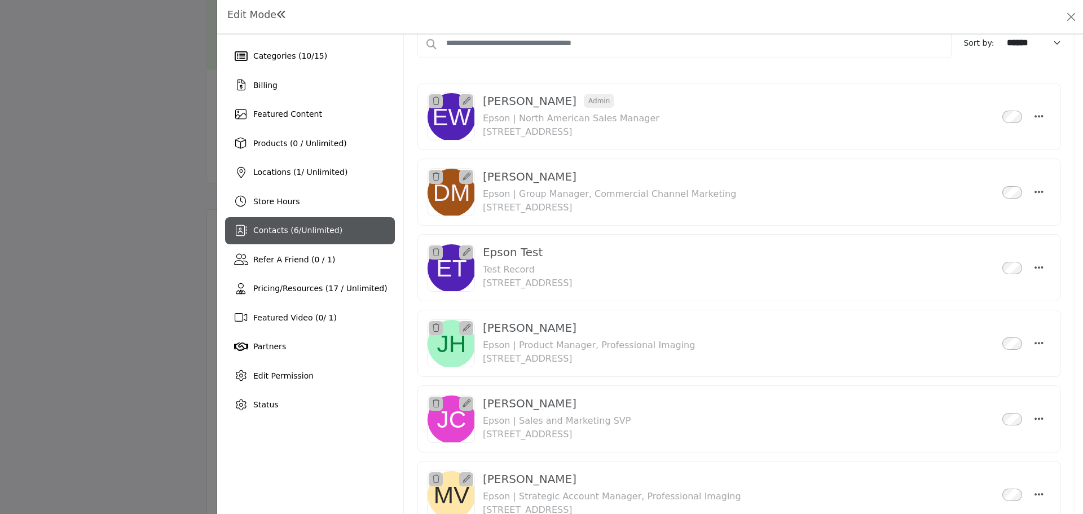
scroll to position [56, 0]
click at [1035, 269] on icon "Select Droddown options" at bounding box center [1039, 268] width 9 height 10
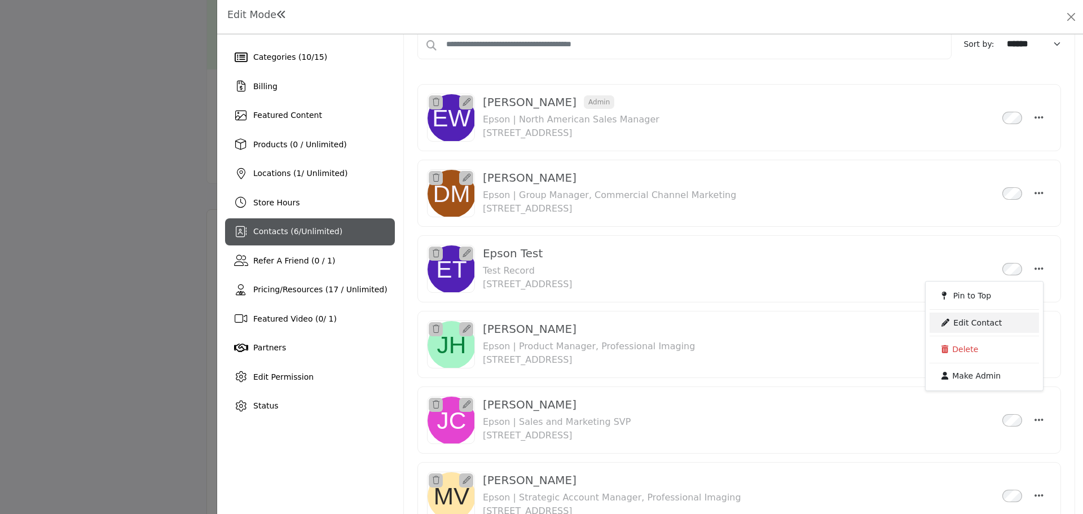
click at [967, 318] on link "Edit Contact" at bounding box center [984, 323] width 109 height 20
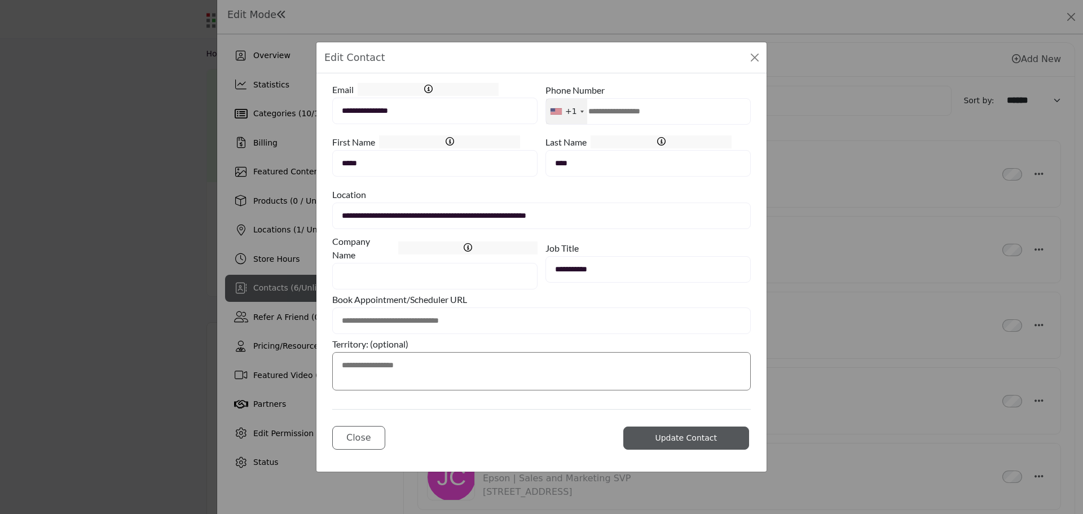
type input "**********"
type input "**"
type input "*****"
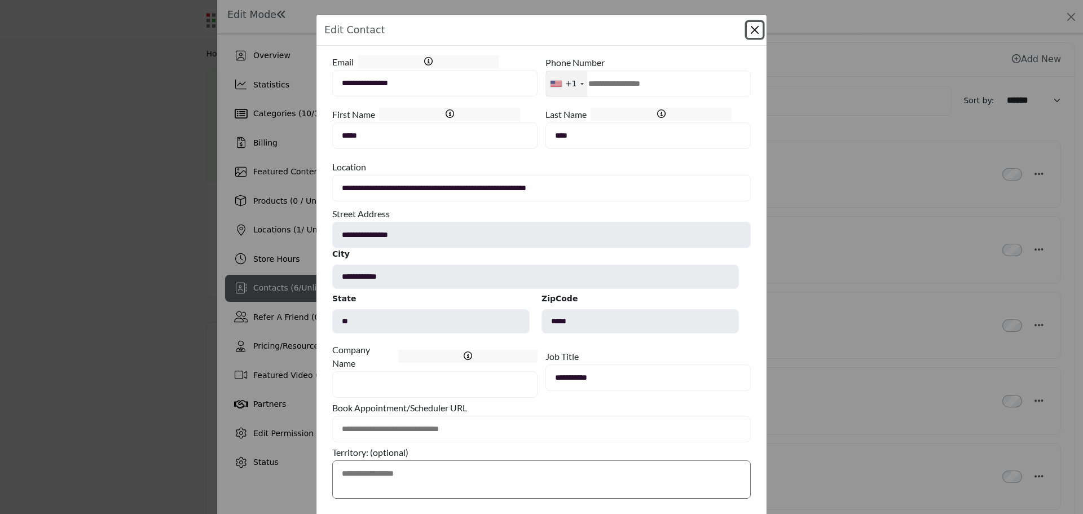
click at [752, 30] on button "Close Modal" at bounding box center [755, 30] width 16 height 16
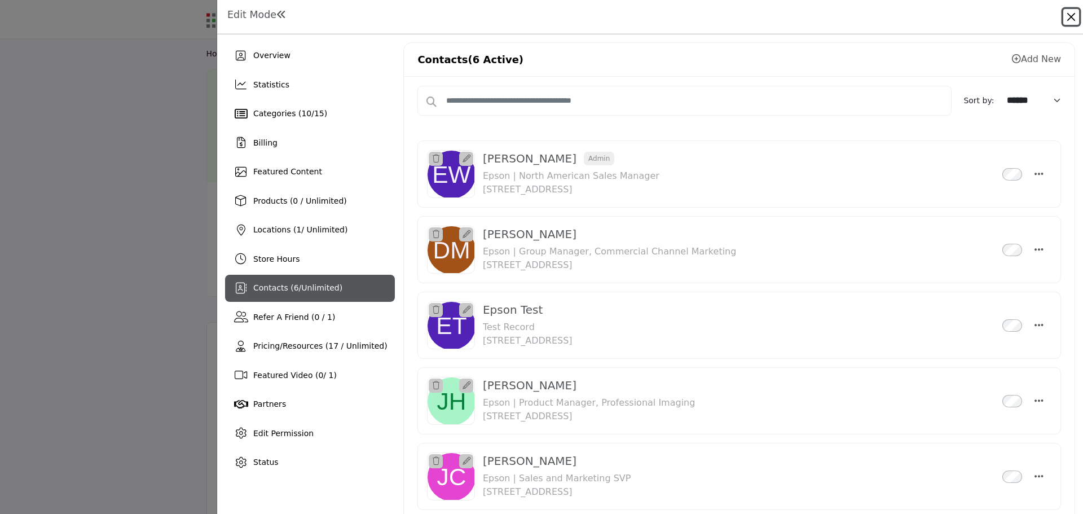
click at [1070, 22] on button "Close" at bounding box center [1072, 17] width 16 height 16
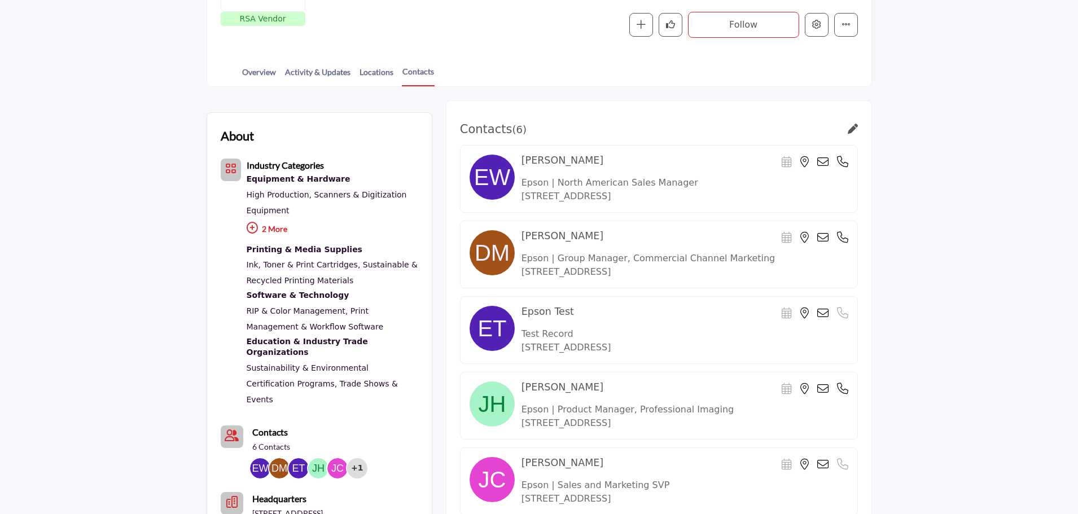
scroll to position [113, 0]
